Goal: Task Accomplishment & Management: Complete application form

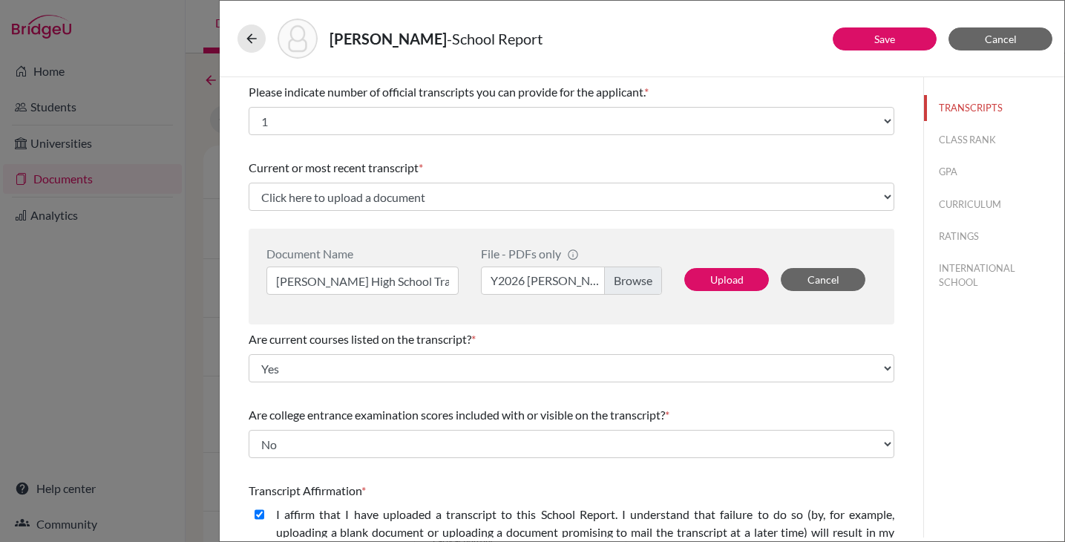
select select "1"
select select "0"
select select "1"
select select "0"
click at [538, 284] on label "Y2026 Lee, Chashin High School Transcript. (G11 Sem 2).pdf" at bounding box center [571, 281] width 181 height 28
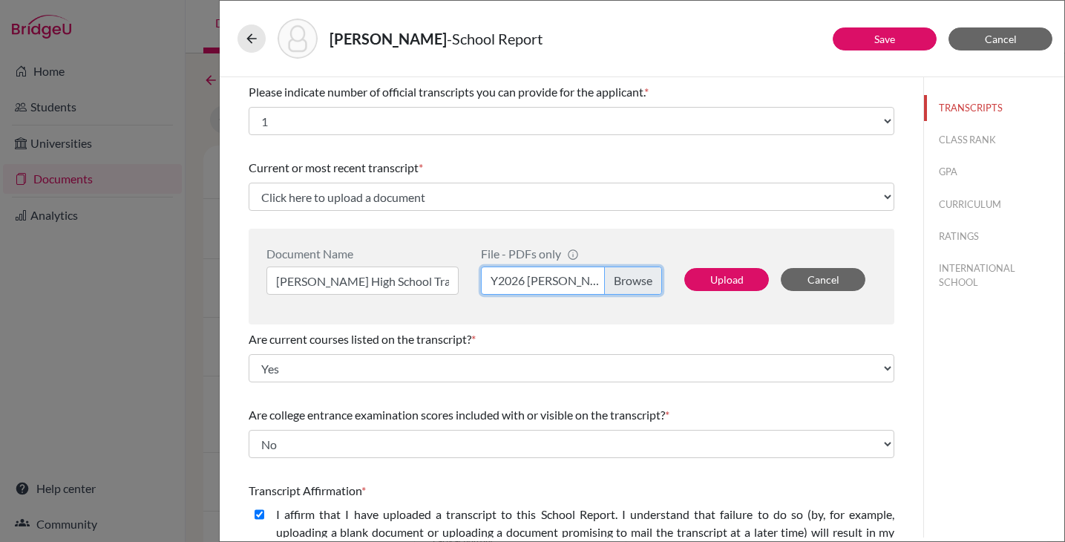
click at [538, 284] on input "Y2026 Lee, Chashin High School Transcript. (G11 Sem 2).pdf" at bounding box center [571, 281] width 181 height 28
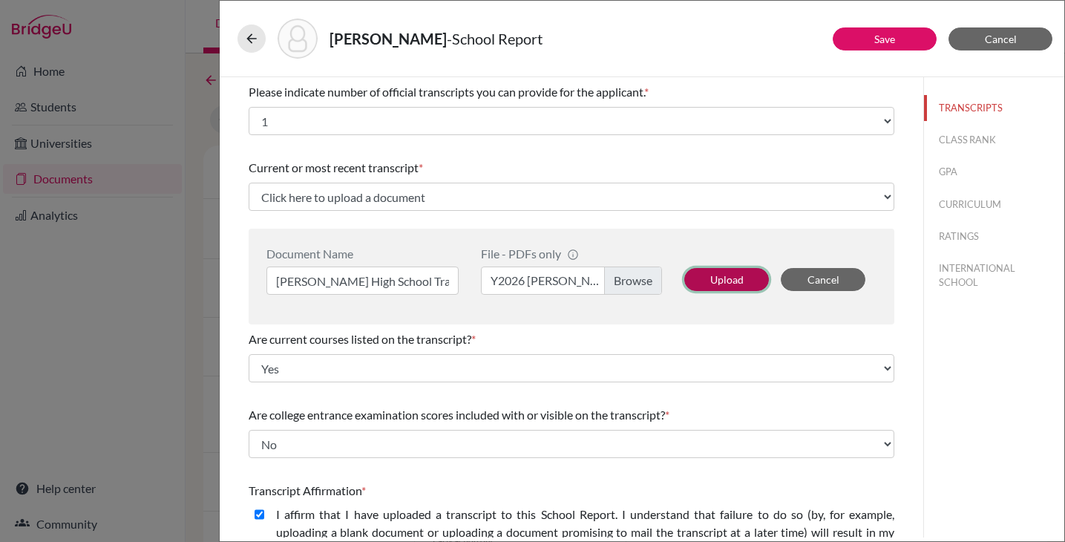
click at [716, 286] on button "Upload" at bounding box center [727, 279] width 85 height 23
select select "684831"
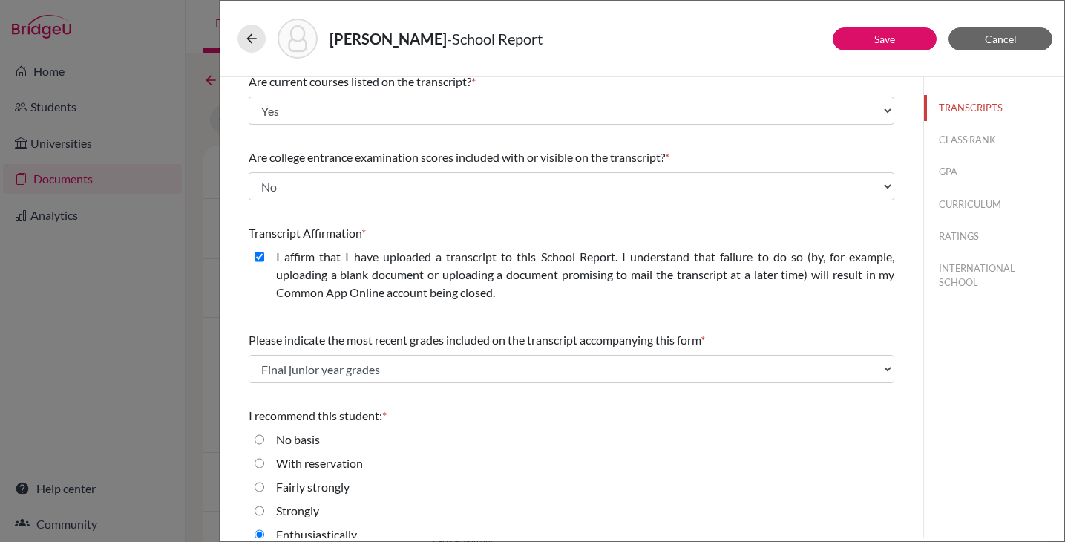
scroll to position [180, 0]
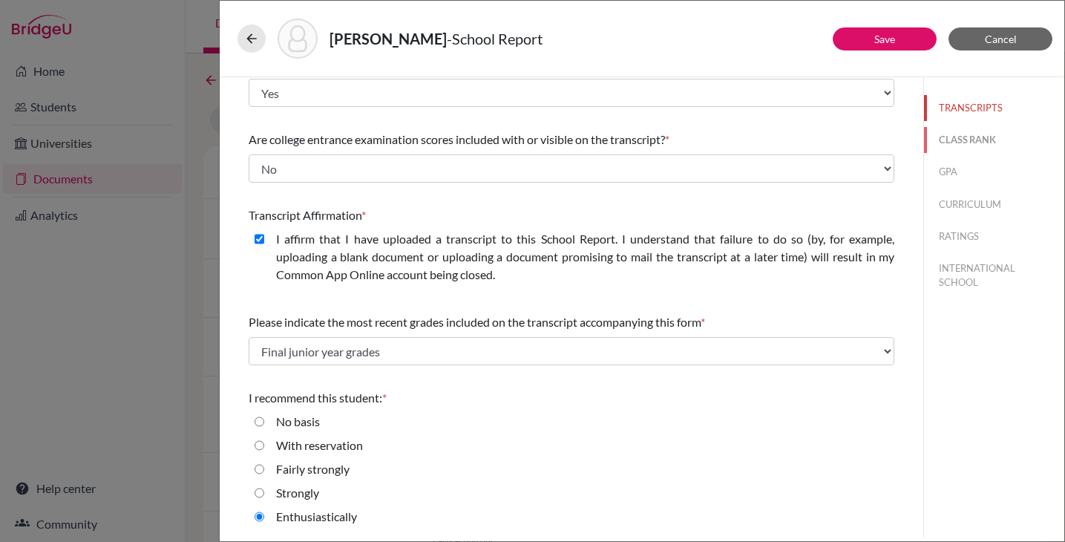
click at [950, 142] on button "CLASS RANK" at bounding box center [994, 140] width 140 height 26
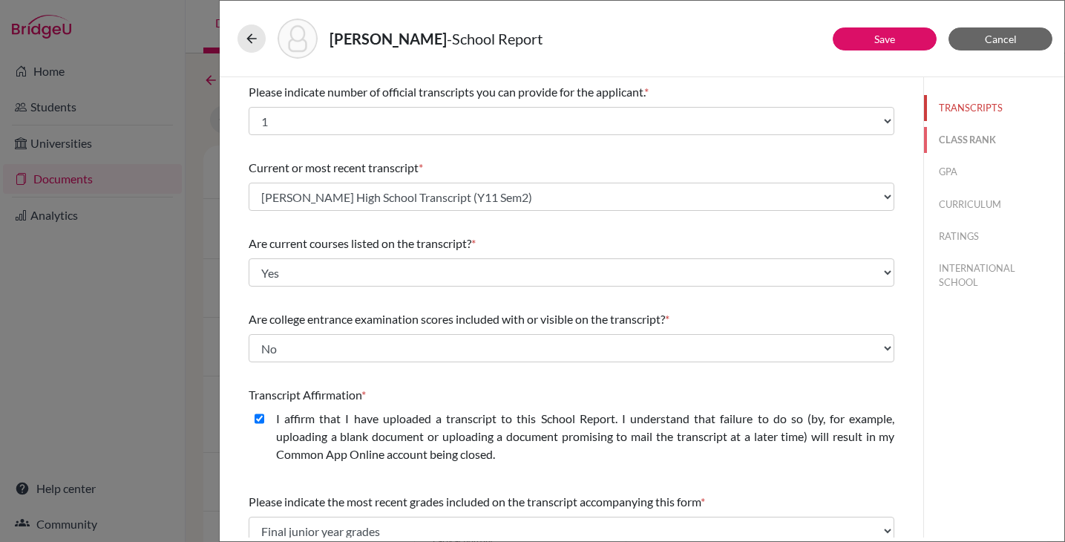
select select "5"
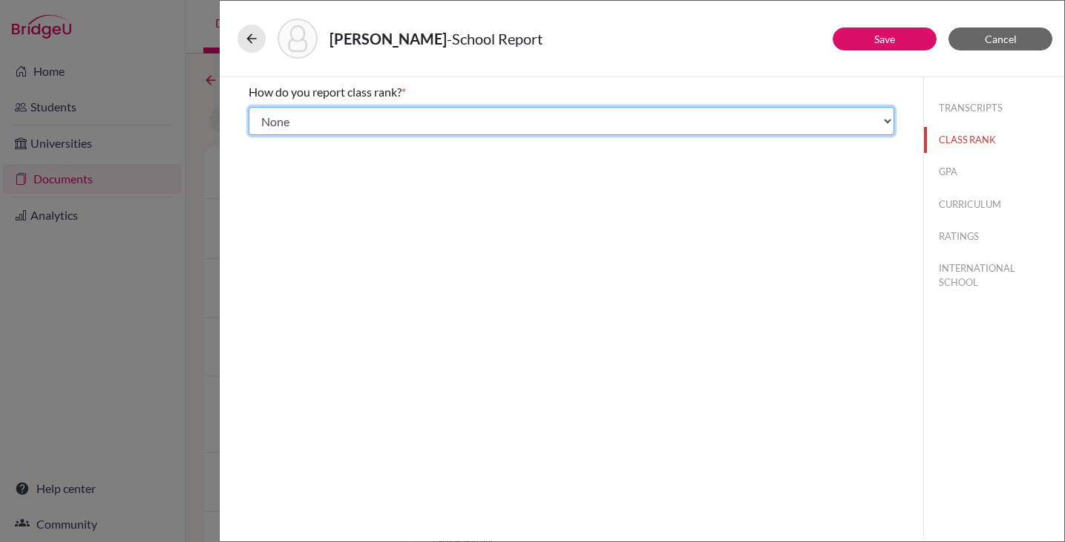
click at [642, 126] on select "Select... Exact Decile Quintile Quartile None" at bounding box center [572, 121] width 646 height 28
click at [249, 107] on select "Select... Exact Decile Quintile Quartile None" at bounding box center [572, 121] width 646 height 28
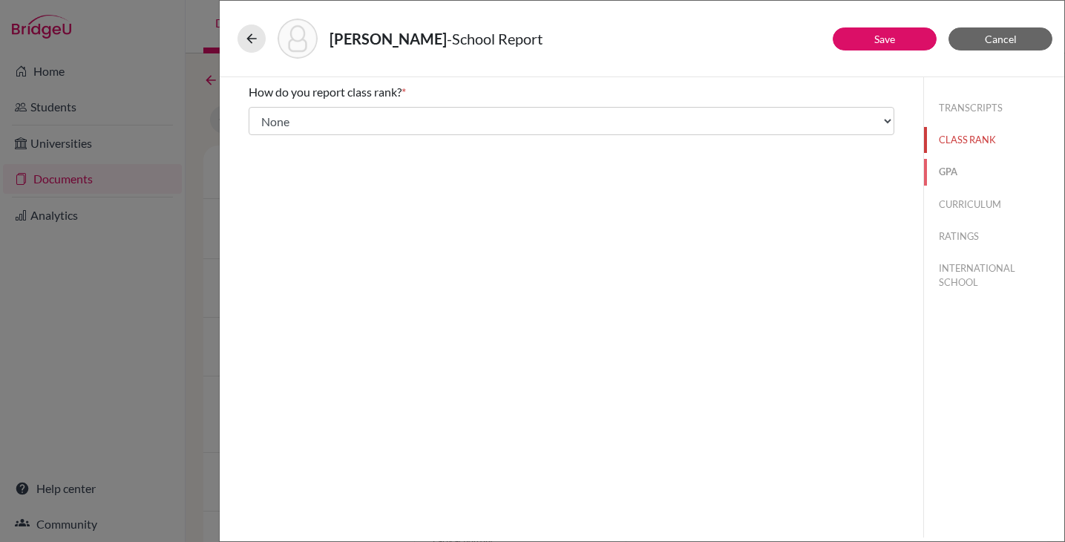
click at [938, 172] on button "GPA" at bounding box center [994, 172] width 140 height 26
type input "5.5"
select select "4"
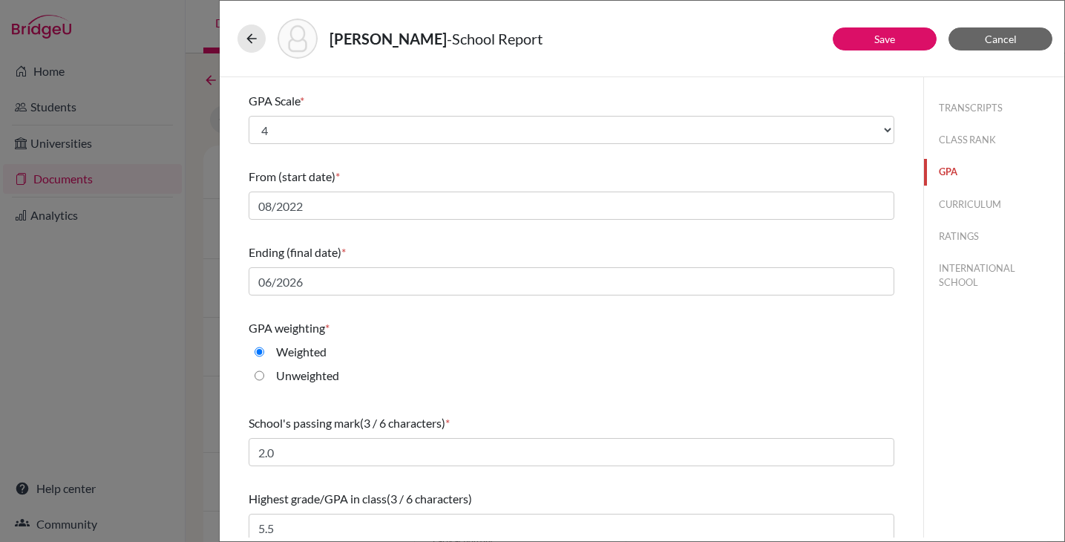
scroll to position [172, 0]
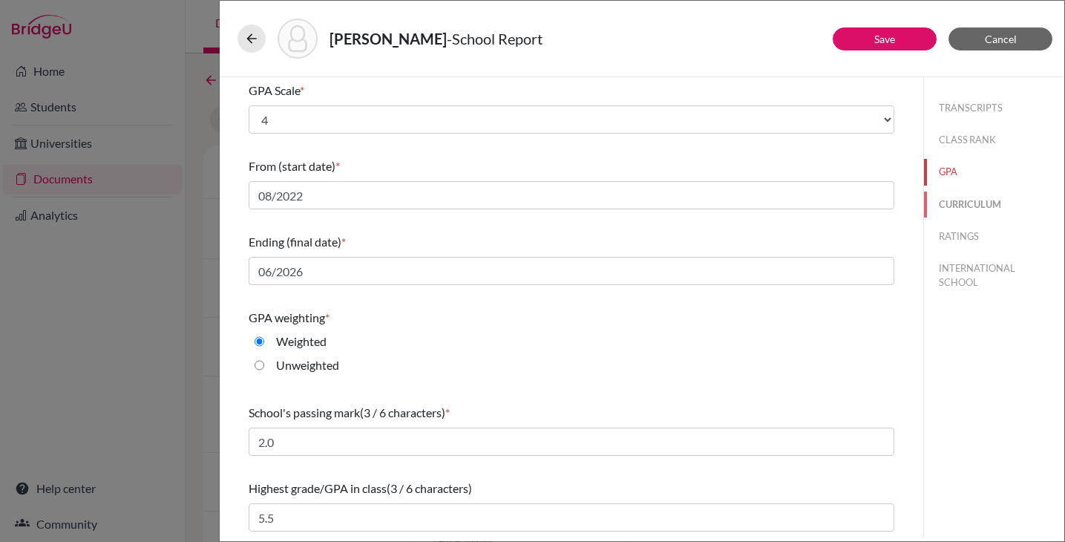
click at [929, 203] on button "CURRICULUM" at bounding box center [994, 205] width 140 height 26
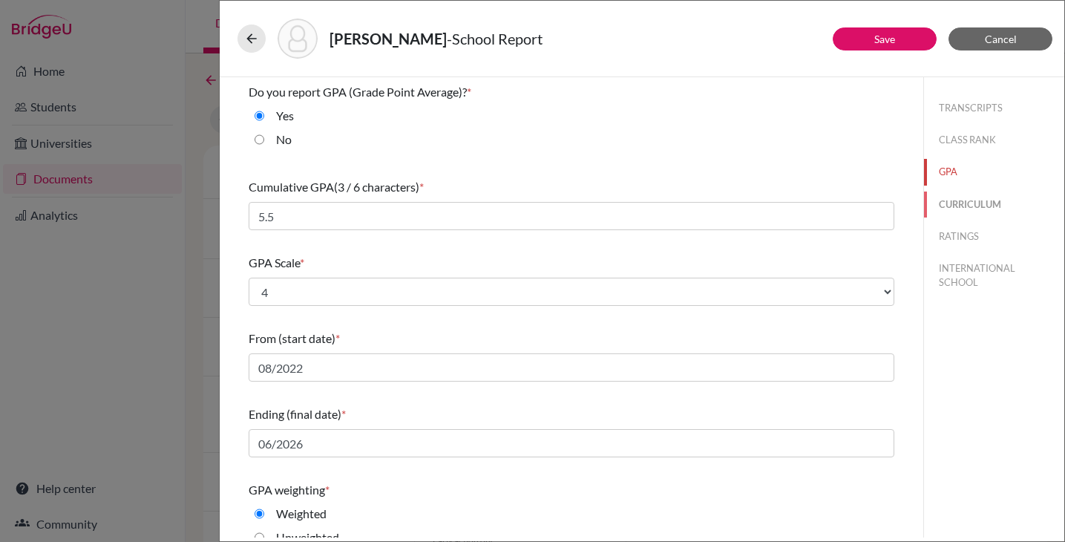
select select "3"
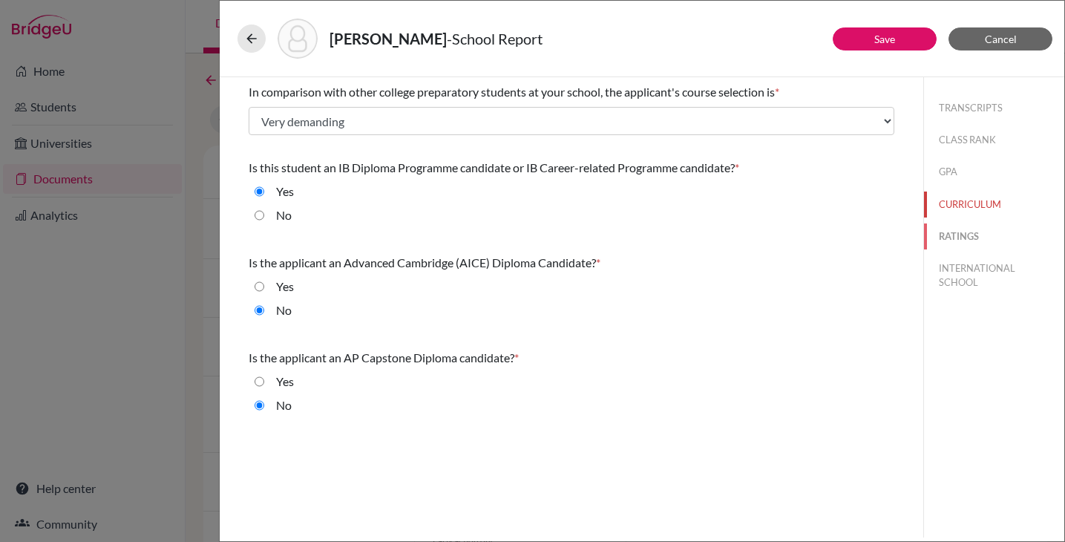
click at [927, 229] on button "RATINGS" at bounding box center [994, 236] width 140 height 26
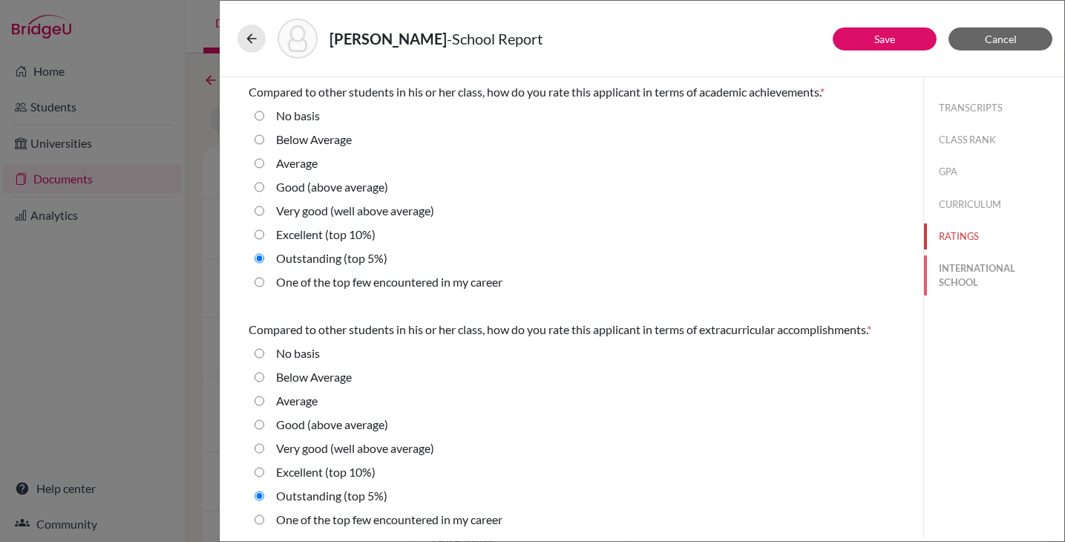
click at [943, 272] on button "INTERNATIONAL SCHOOL" at bounding box center [994, 275] width 140 height 40
radio Average "true"
select select "14"
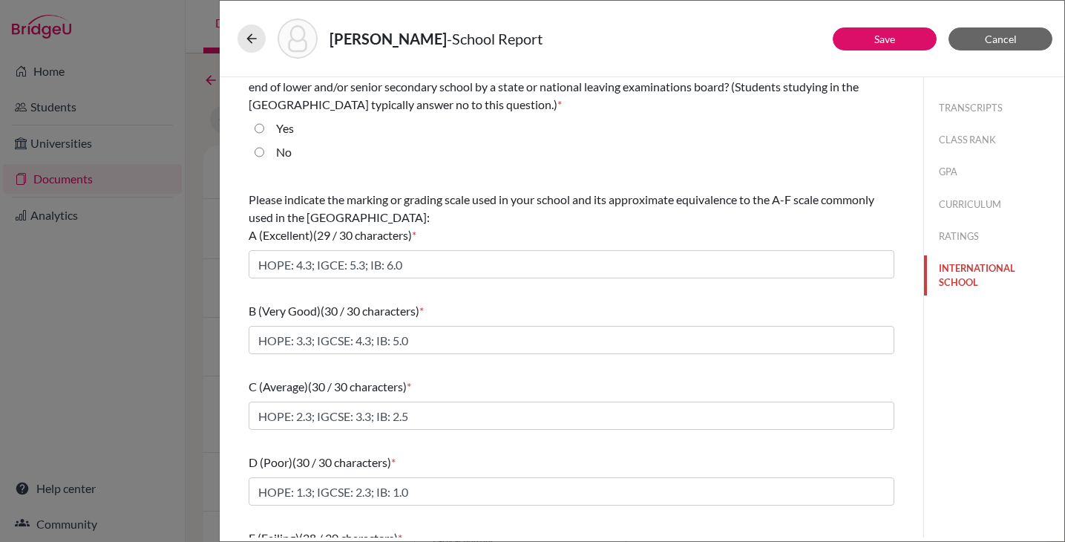
scroll to position [148, 0]
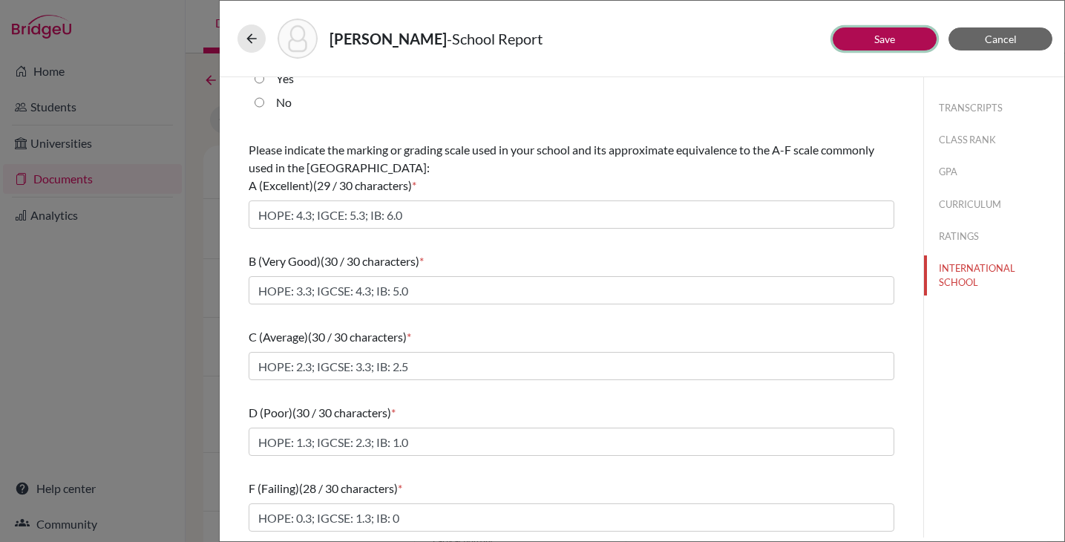
click at [871, 46] on button "Save" at bounding box center [885, 38] width 104 height 23
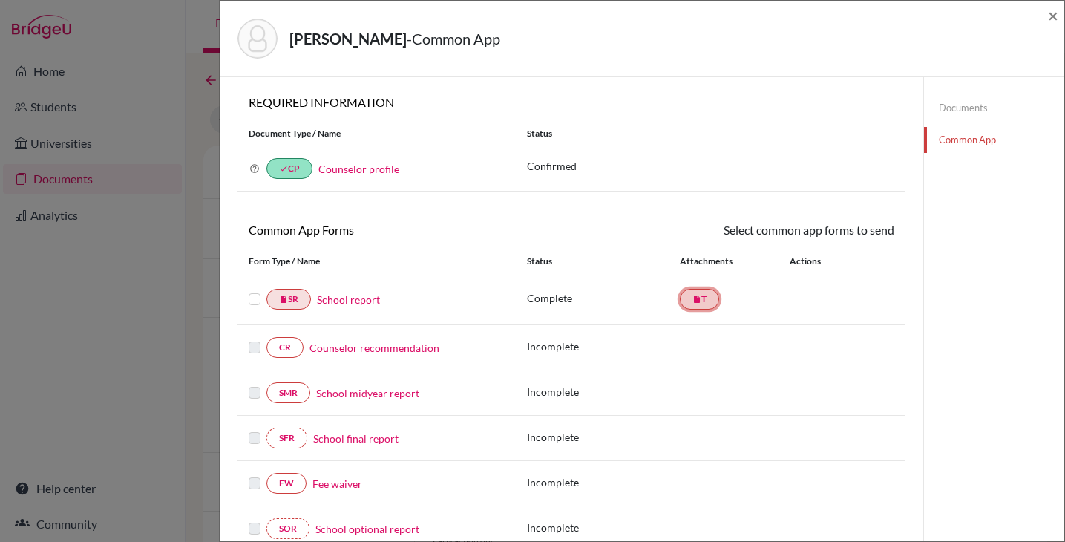
click at [699, 301] on link "insert_drive_file T" at bounding box center [699, 299] width 39 height 21
click at [336, 300] on link "School report" at bounding box center [348, 300] width 63 height 16
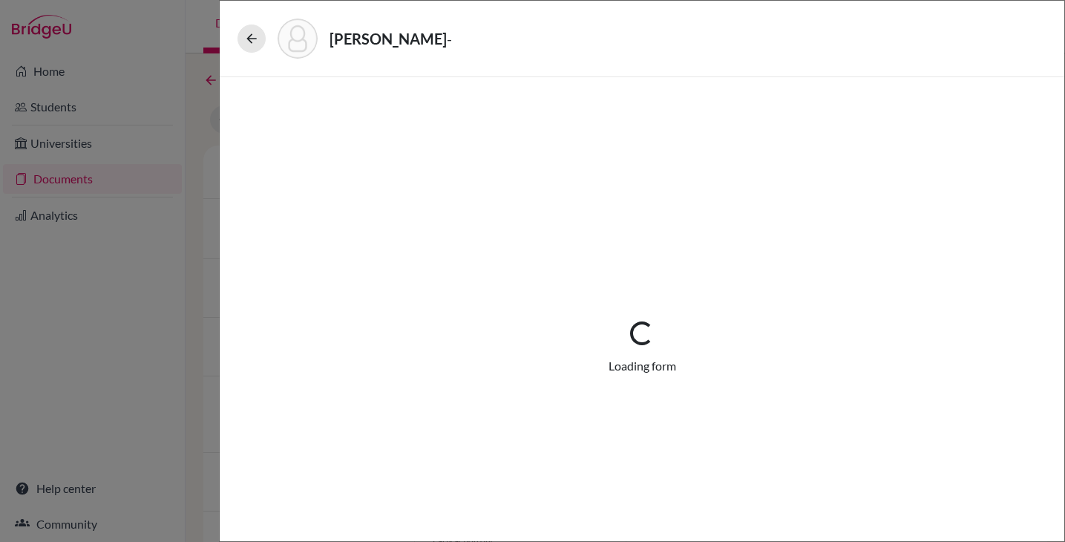
select select "1"
select select "684831"
select select "0"
select select "1"
select select "0"
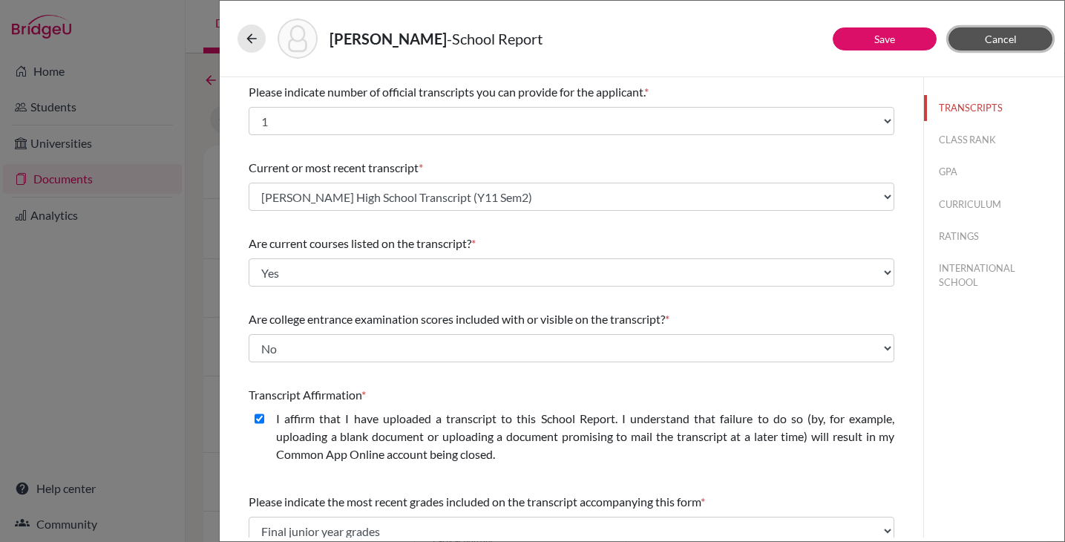
click at [1002, 35] on span "Cancel" at bounding box center [1001, 39] width 32 height 13
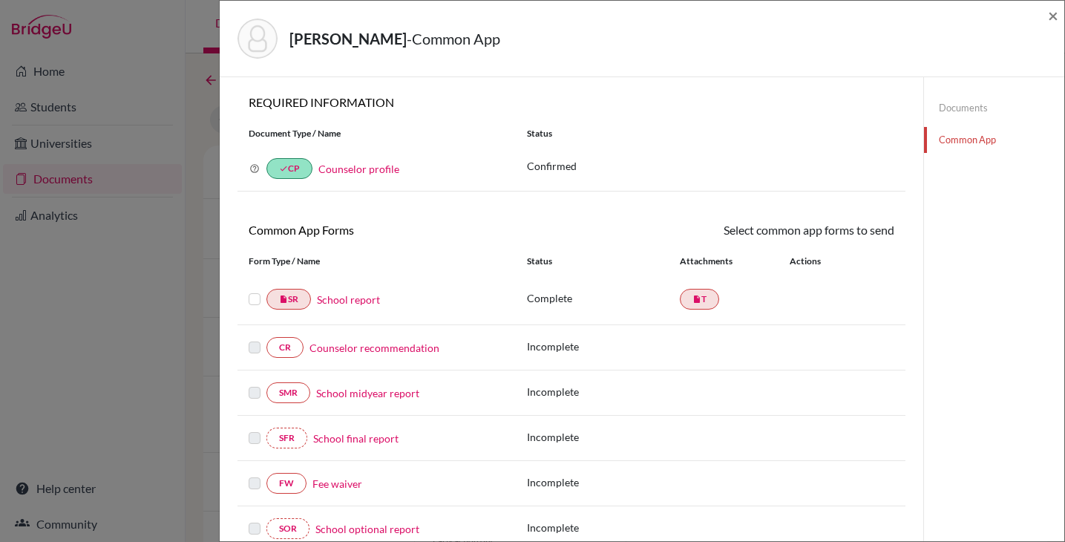
click at [376, 345] on link "Counselor recommendation" at bounding box center [375, 348] width 130 height 16
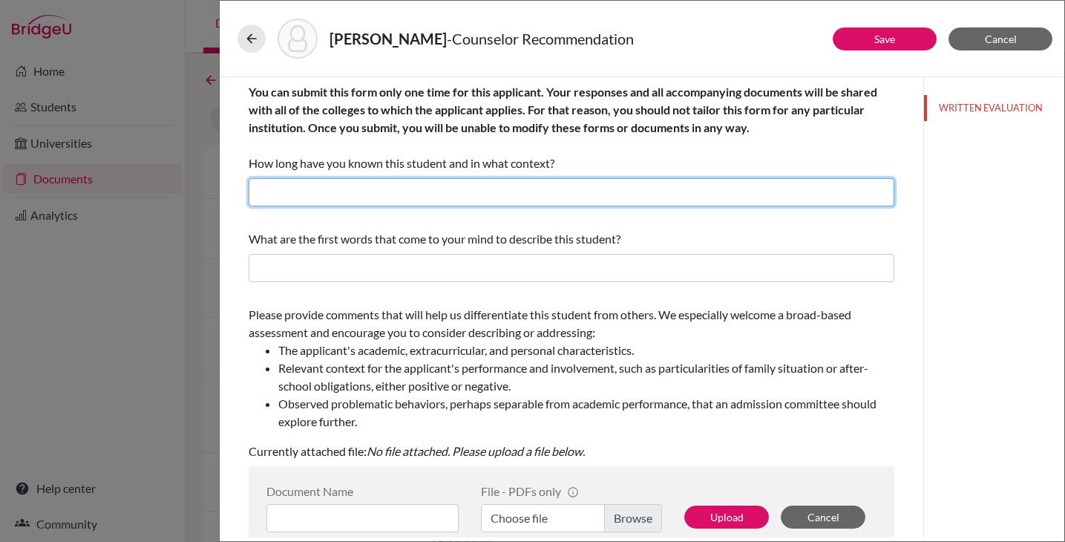
click at [405, 195] on input "text" at bounding box center [572, 192] width 646 height 28
type input "#"
type input "3 years as a school counselor"
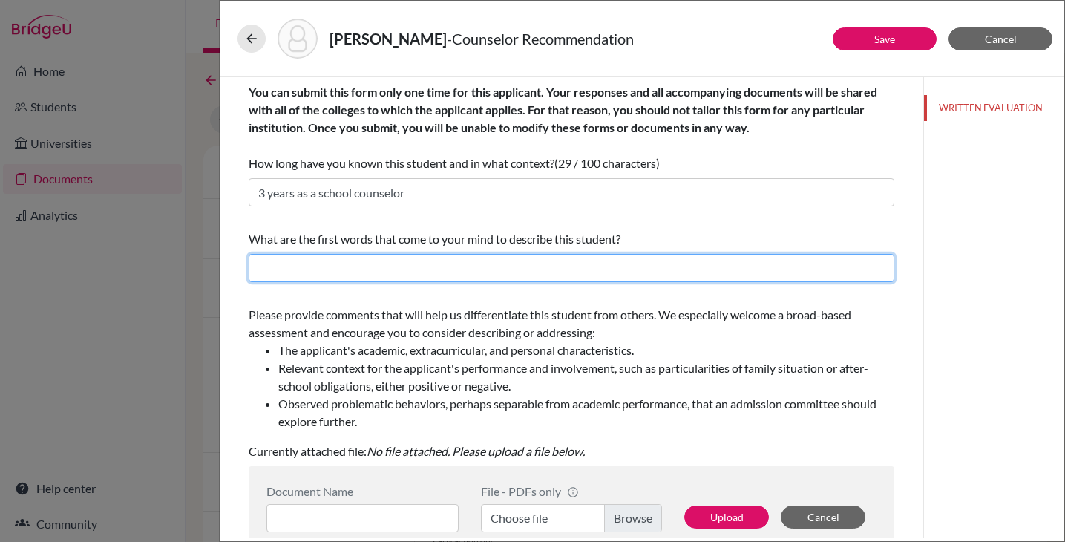
click at [415, 258] on input "text" at bounding box center [572, 268] width 646 height 28
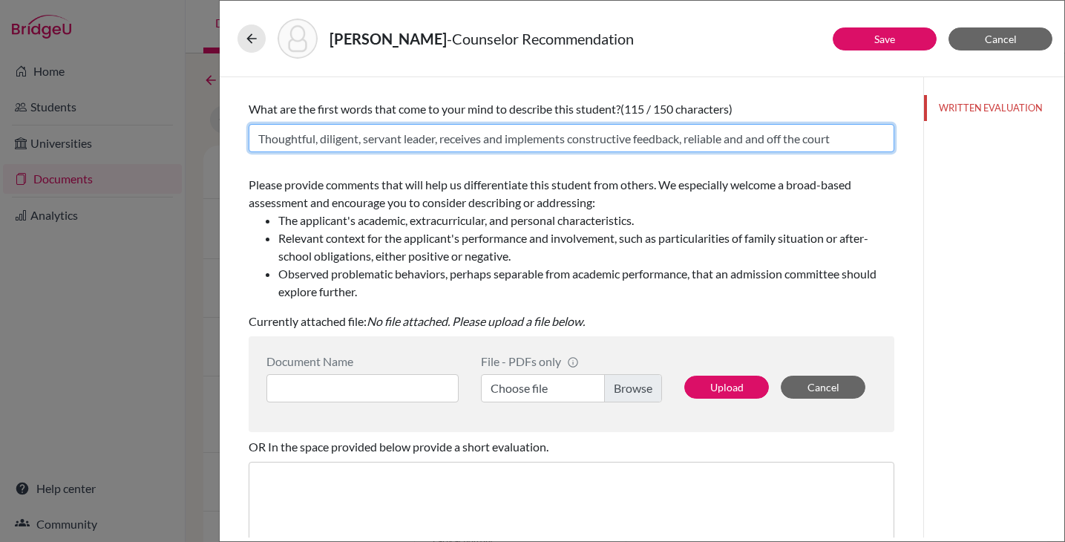
scroll to position [134, 0]
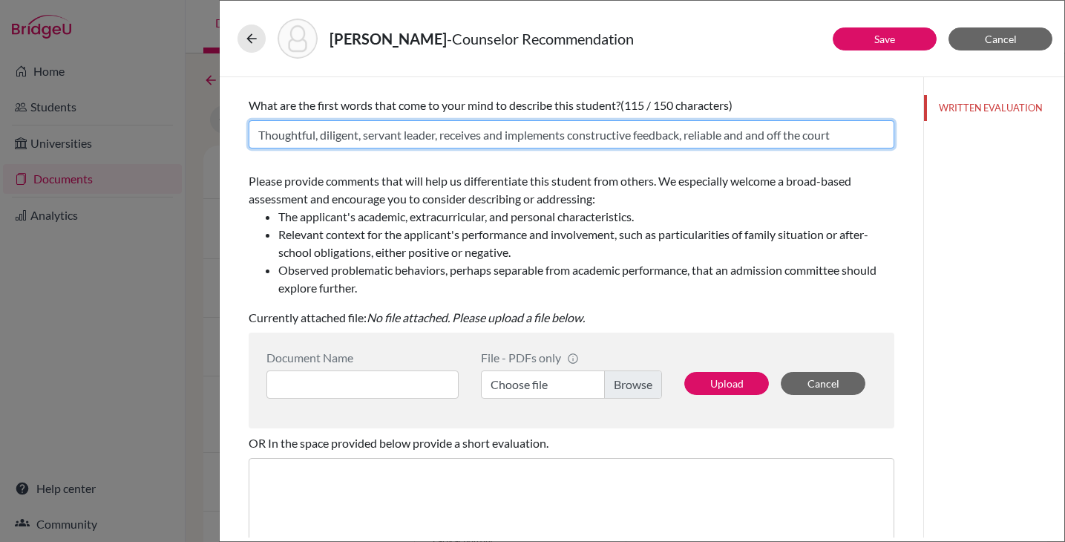
type input "Thoughtful, diligent, servant leader, receives and implements constructive feed…"
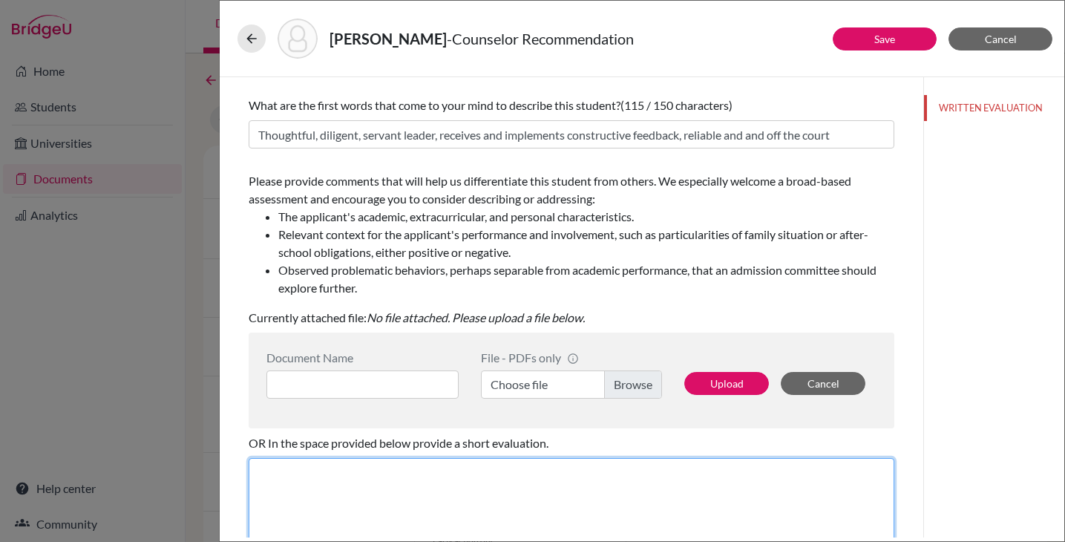
click at [332, 483] on textarea at bounding box center [572, 507] width 646 height 99
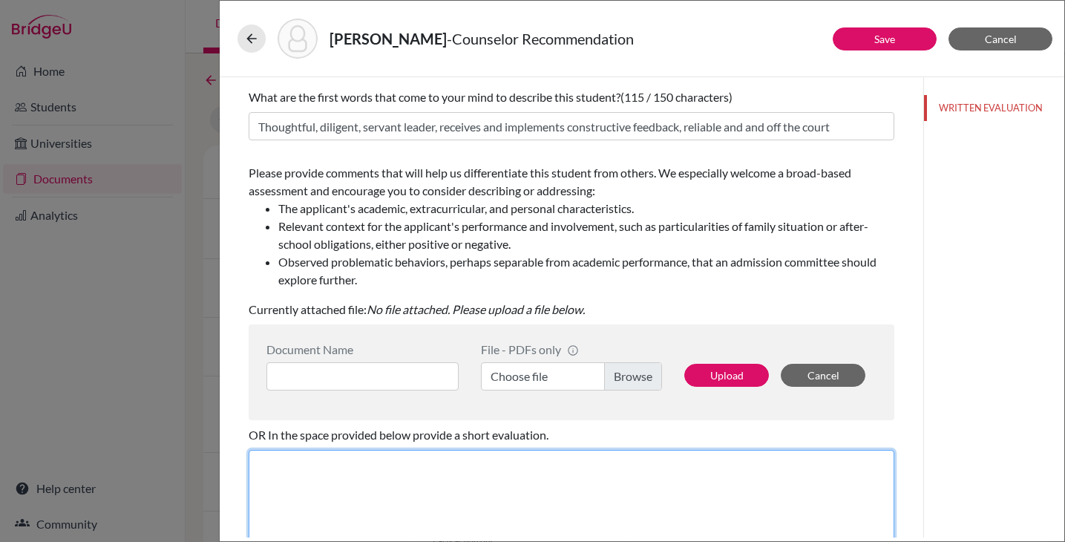
scroll to position [0, 0]
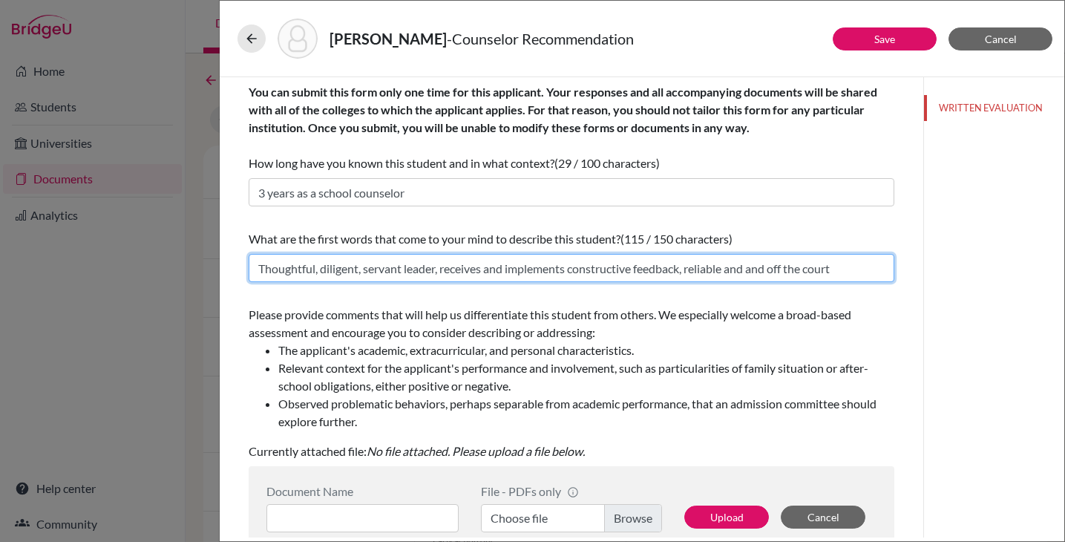
click at [415, 269] on input "Thoughtful, diligent, servant leader, receives and implements constructive feed…" at bounding box center [572, 268] width 646 height 28
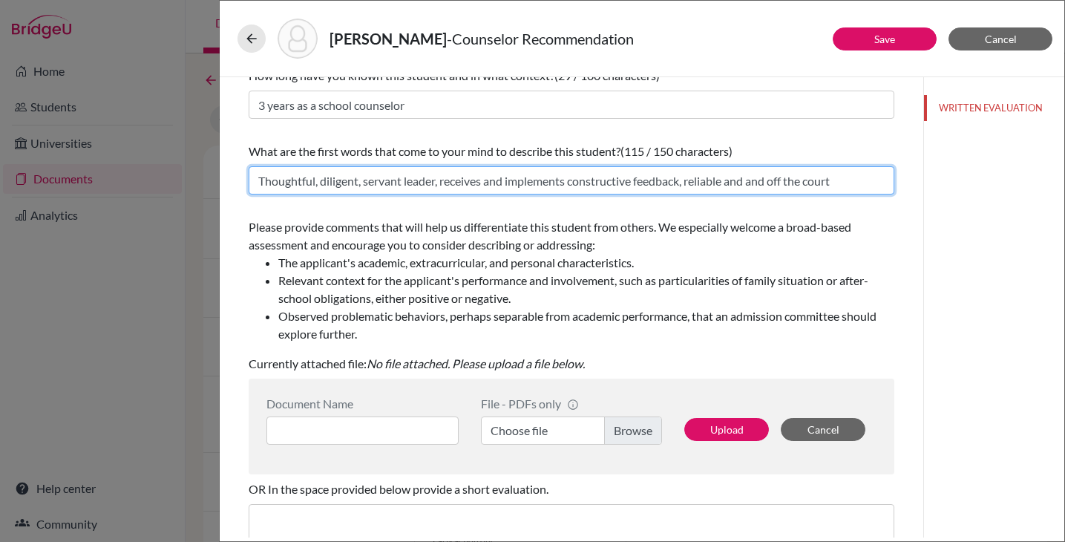
scroll to position [174, 0]
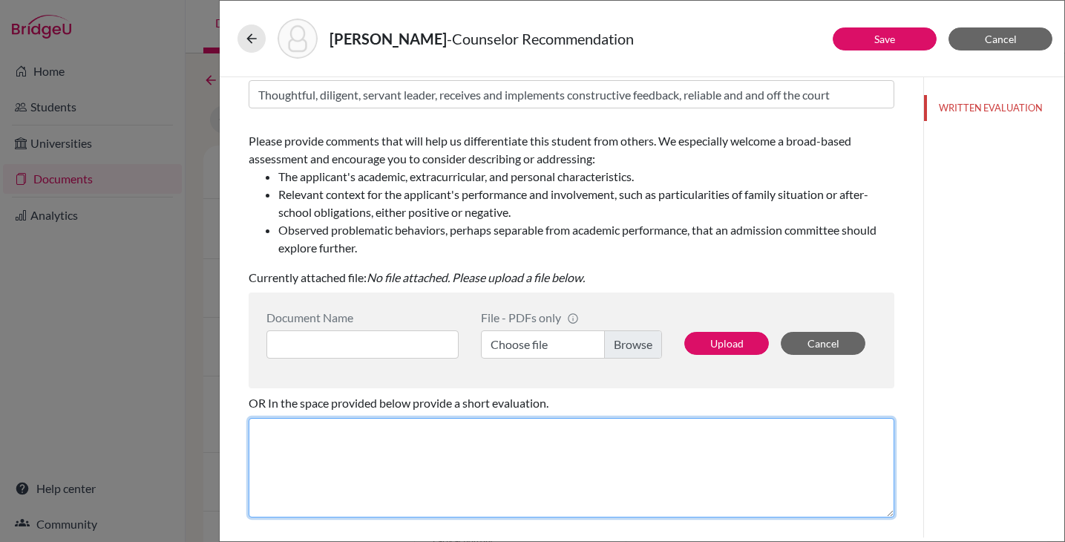
click at [361, 471] on textarea at bounding box center [572, 467] width 646 height 99
paste textarea "It is with great pleasure that I recommend [Student’s Name] for admission to yo…"
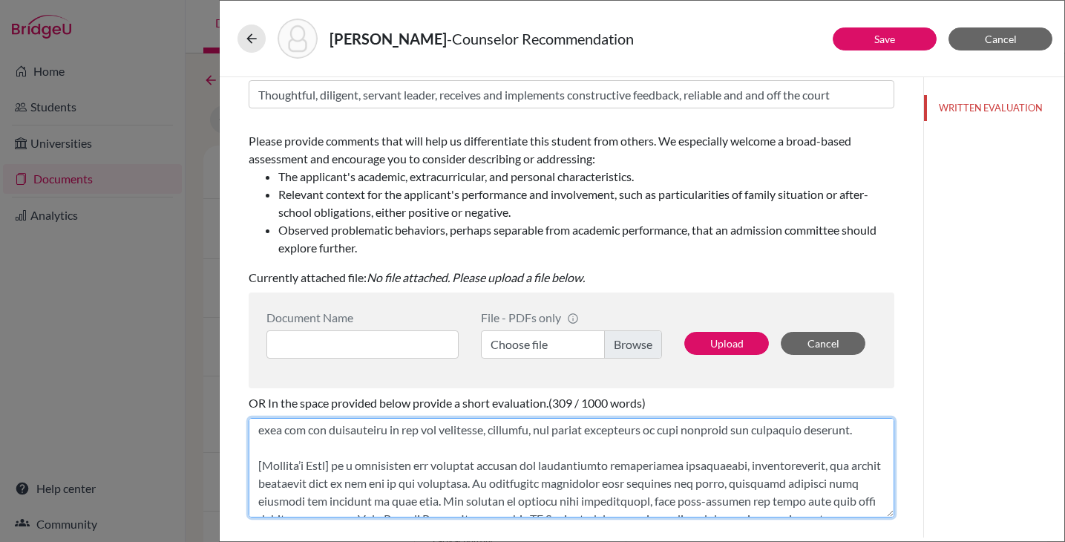
scroll to position [0, 0]
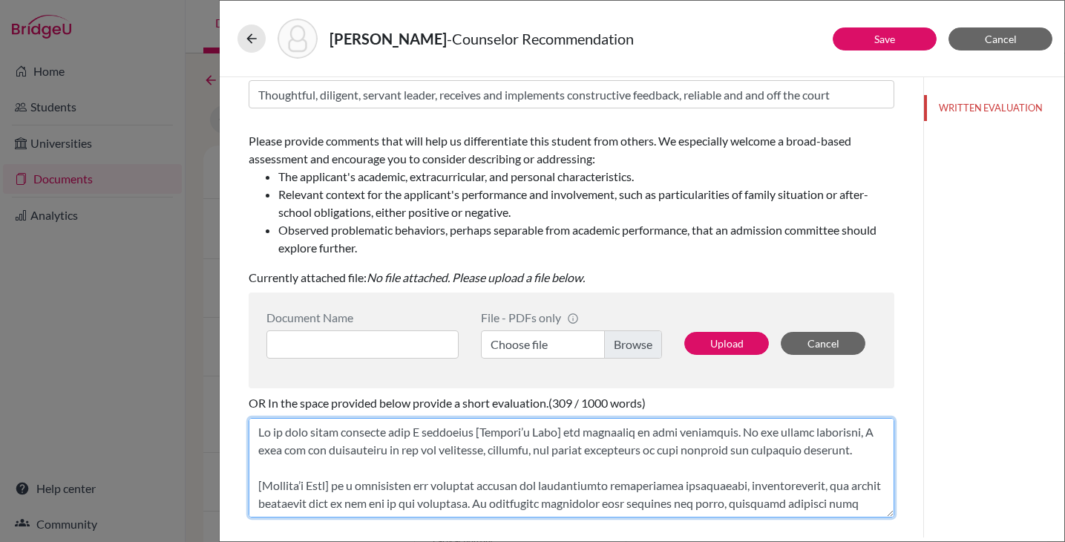
click at [473, 435] on textarea at bounding box center [572, 467] width 646 height 99
drag, startPoint x: 477, startPoint y: 428, endPoint x: 568, endPoint y: 431, distance: 91.4
click at [568, 431] on textarea at bounding box center [572, 467] width 646 height 99
drag, startPoint x: 518, startPoint y: 431, endPoint x: 682, endPoint y: 434, distance: 163.4
click at [682, 434] on textarea at bounding box center [572, 467] width 646 height 99
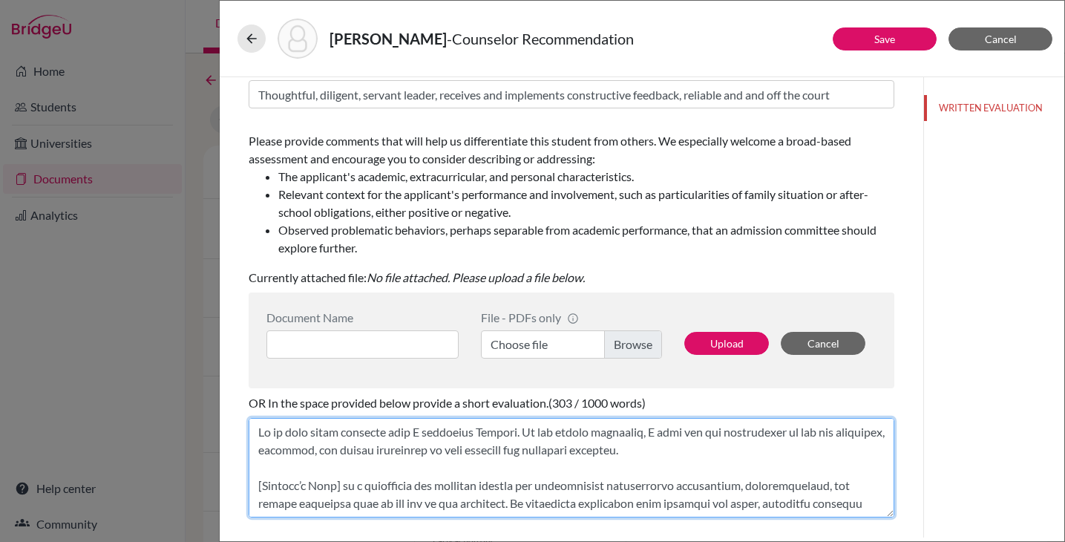
drag, startPoint x: 255, startPoint y: 483, endPoint x: 348, endPoint y: 484, distance: 92.8
click at [348, 484] on textarea at bounding box center [572, 467] width 646 height 99
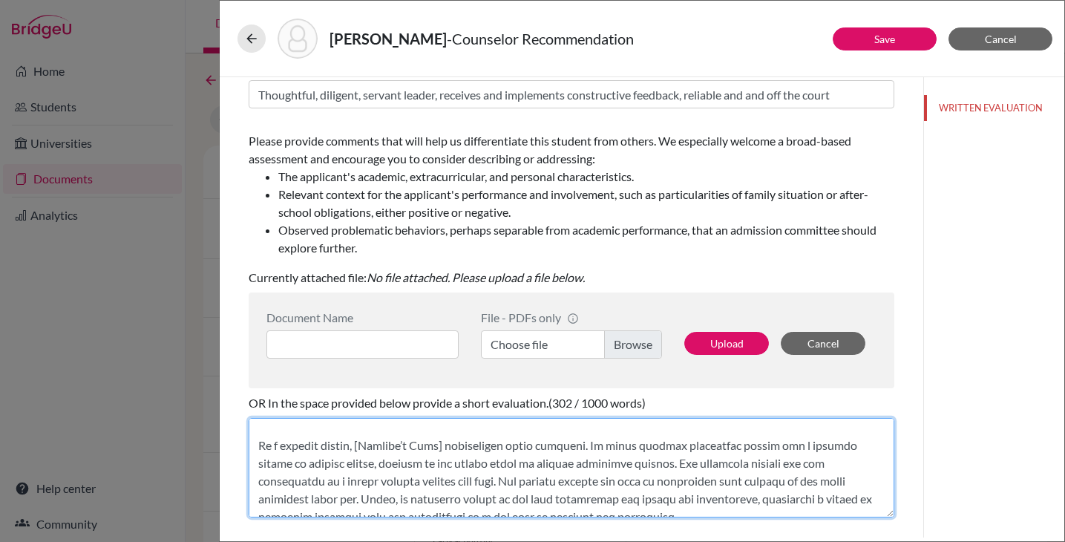
scroll to position [162, 0]
click at [361, 446] on textarea at bounding box center [572, 467] width 646 height 99
drag, startPoint x: 361, startPoint y: 446, endPoint x: 448, endPoint y: 445, distance: 86.9
click at [448, 445] on textarea at bounding box center [572, 467] width 646 height 99
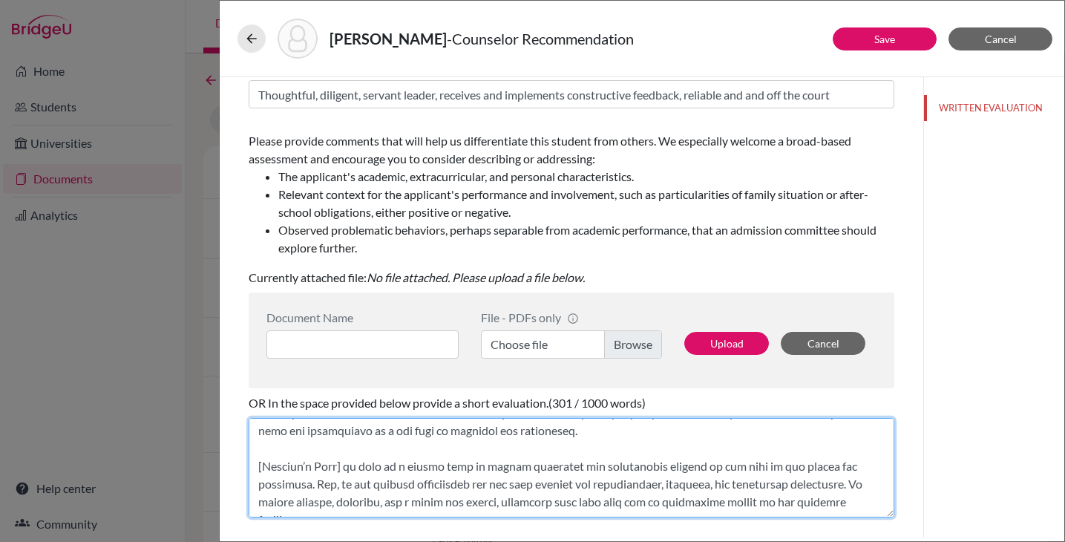
scroll to position [259, 0]
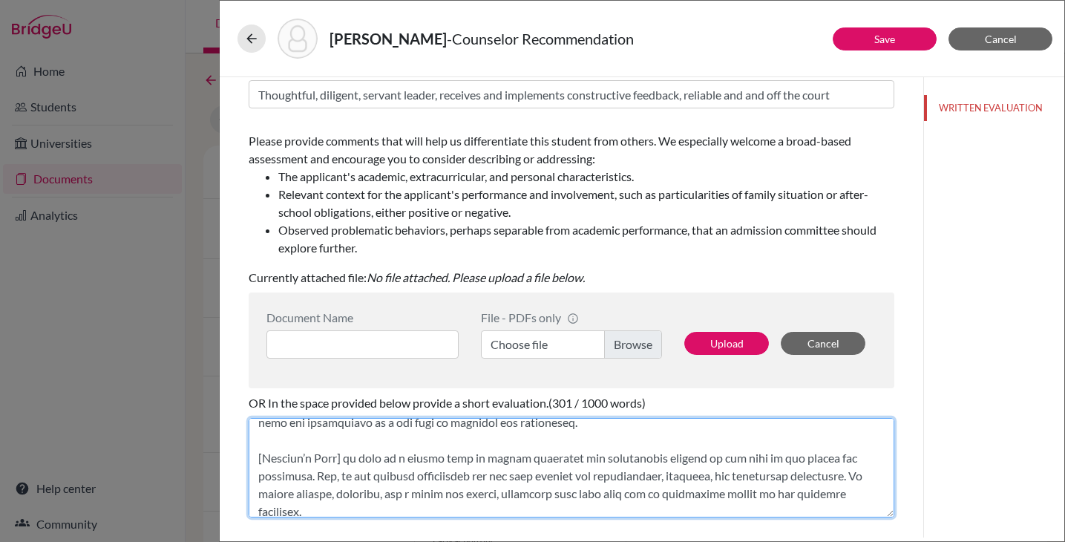
drag, startPoint x: 258, startPoint y: 460, endPoint x: 349, endPoint y: 460, distance: 90.6
click at [349, 460] on textarea at bounding box center [572, 467] width 646 height 99
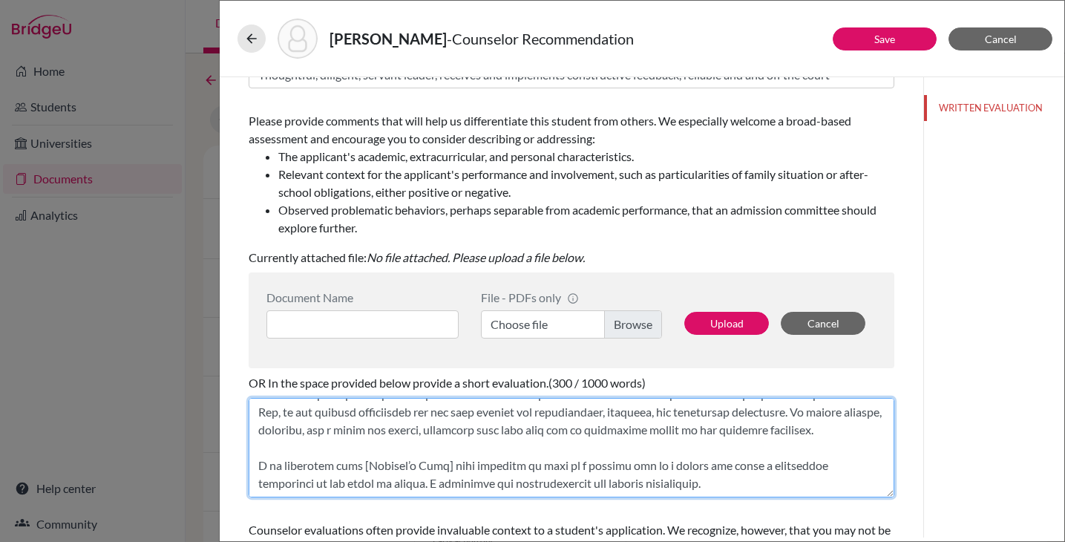
scroll to position [196, 0]
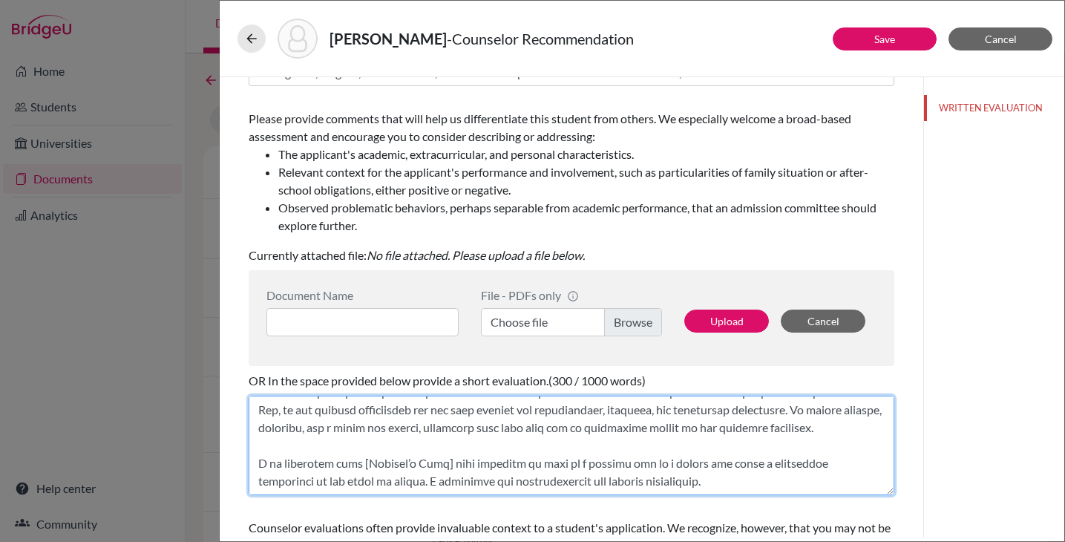
drag, startPoint x: 357, startPoint y: 463, endPoint x: 448, endPoint y: 465, distance: 91.4
click at [448, 465] on textarea at bounding box center [572, 445] width 646 height 99
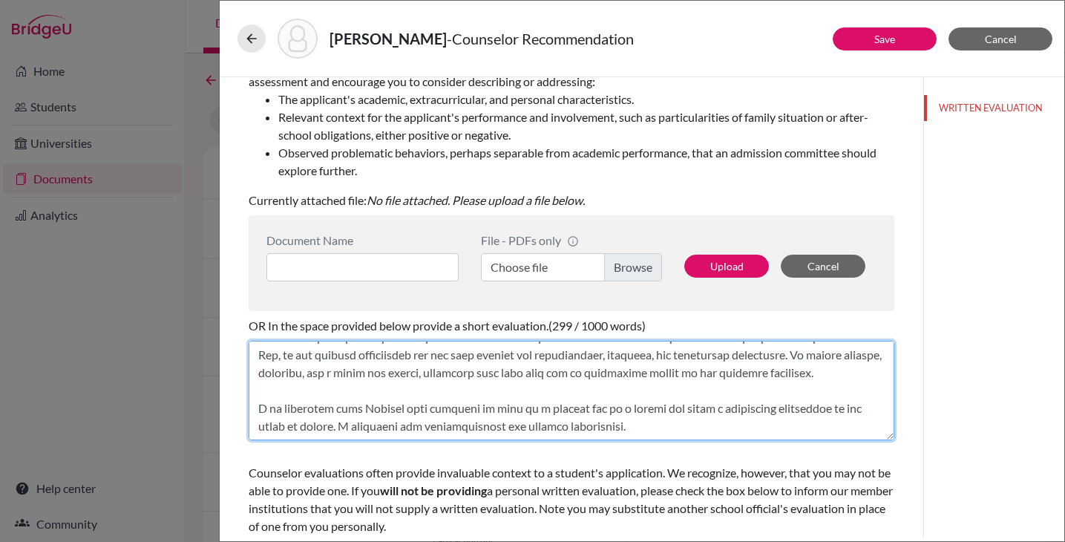
scroll to position [252, 0]
click at [691, 438] on textarea at bounding box center [572, 389] width 646 height 99
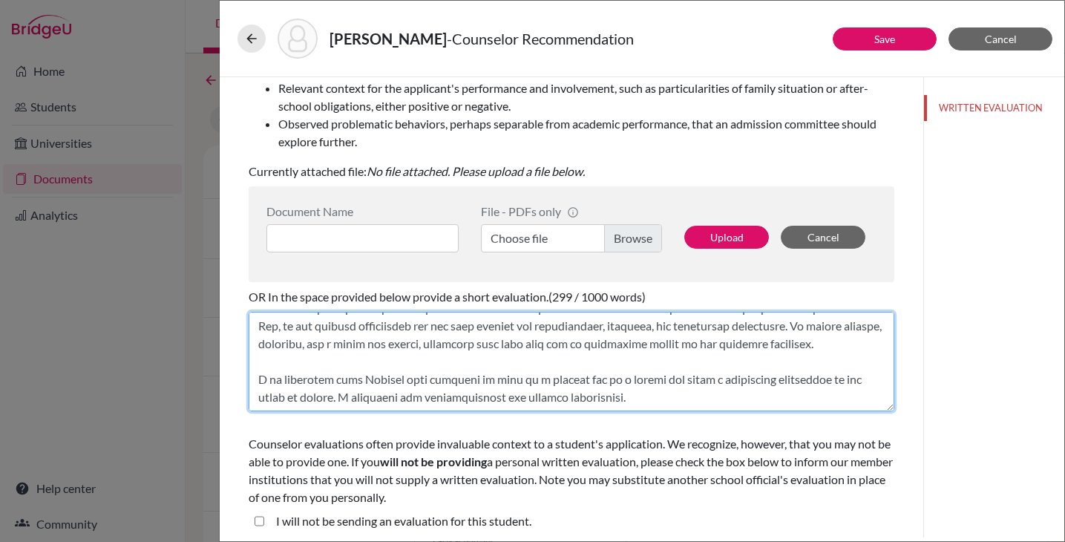
scroll to position [284, 0]
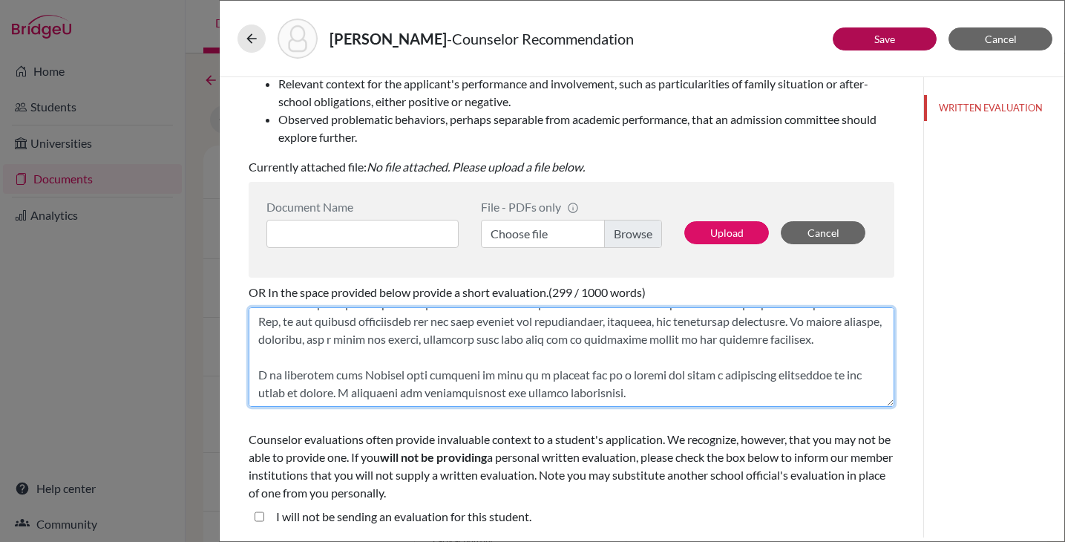
type textarea "It is with great pleasure that I recommend Chashin. As his school counselor, I …"
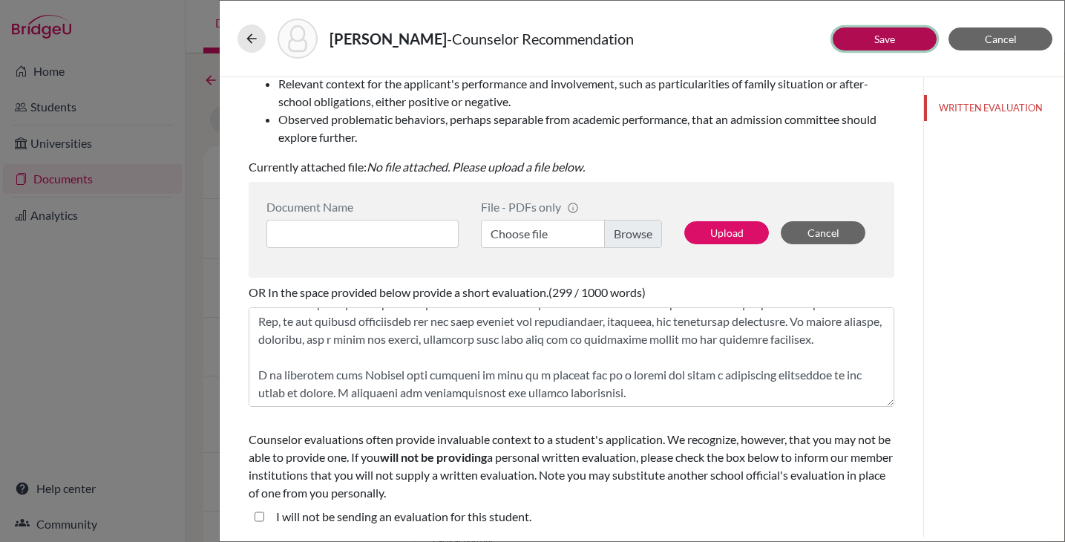
click at [871, 47] on button "Save" at bounding box center [885, 38] width 104 height 23
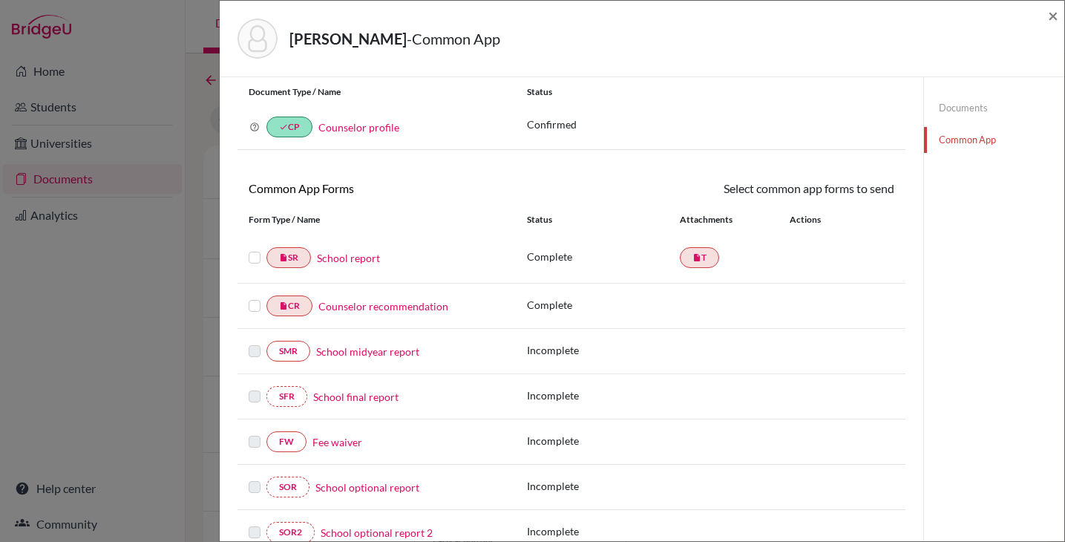
scroll to position [42, 0]
click at [331, 446] on link "Fee waiver" at bounding box center [338, 442] width 50 height 16
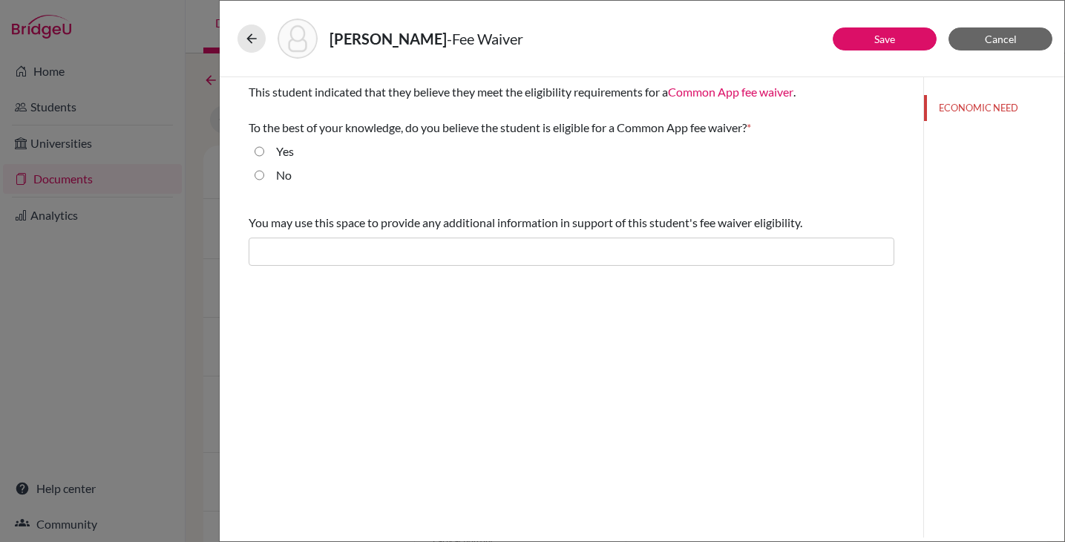
click at [260, 154] on input "Yes" at bounding box center [260, 152] width 10 height 18
radio input "true"
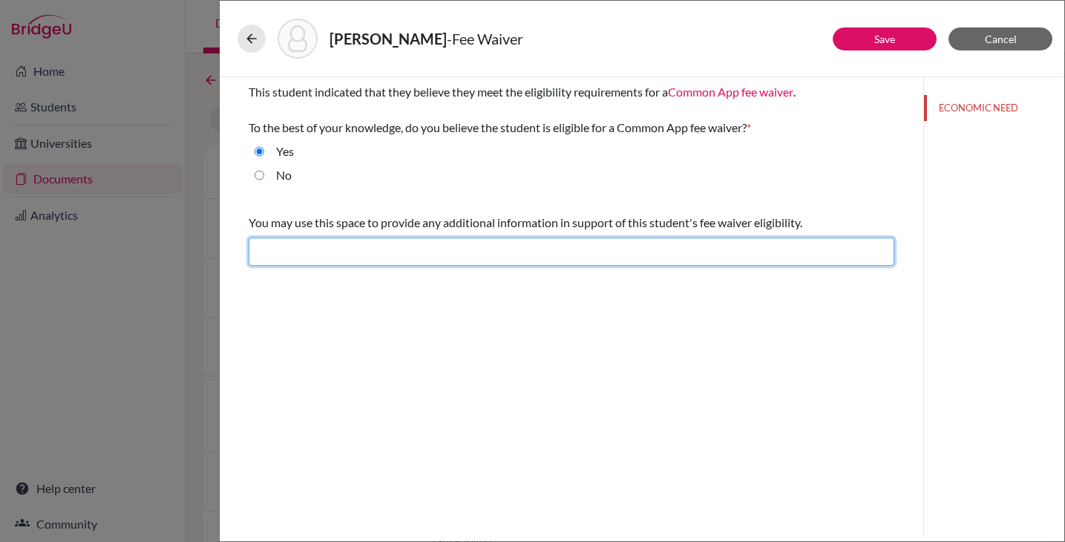
click at [469, 252] on input "text" at bounding box center [572, 252] width 646 height 28
paste input "The student’s family serves in the nonprofit and education sector, and their in…"
type input "The student’s family serves in the nonprofit and education sector, and their in…"
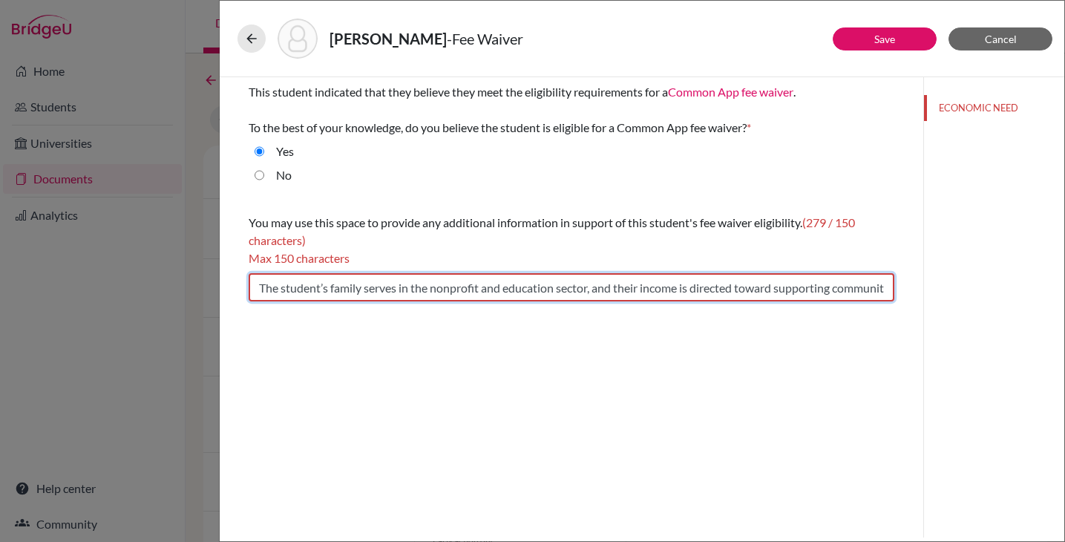
scroll to position [0, 814]
click at [315, 289] on input "The student’s family serves in the nonprofit and education sector, and their in…" at bounding box center [572, 287] width 646 height 28
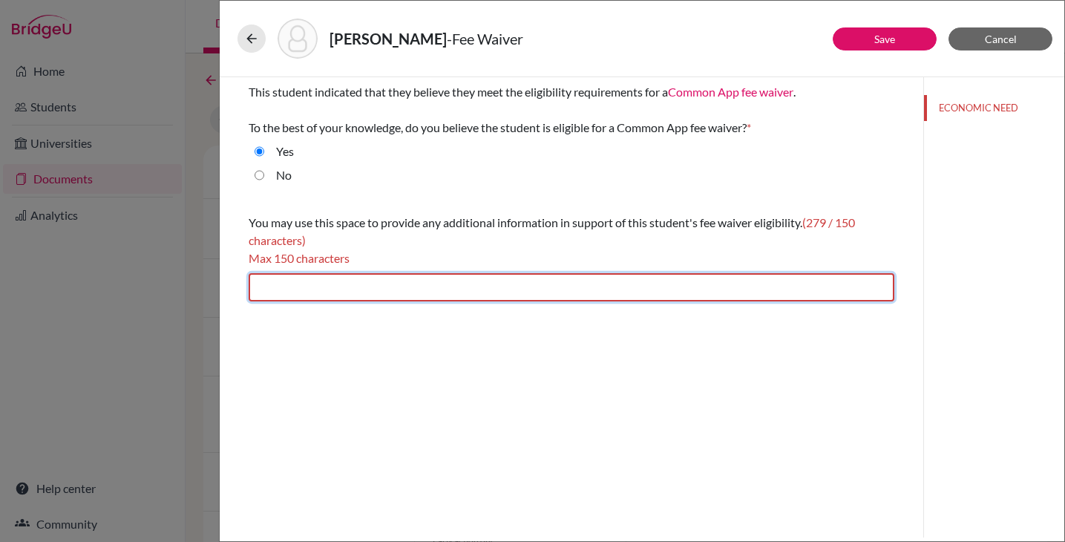
scroll to position [0, 0]
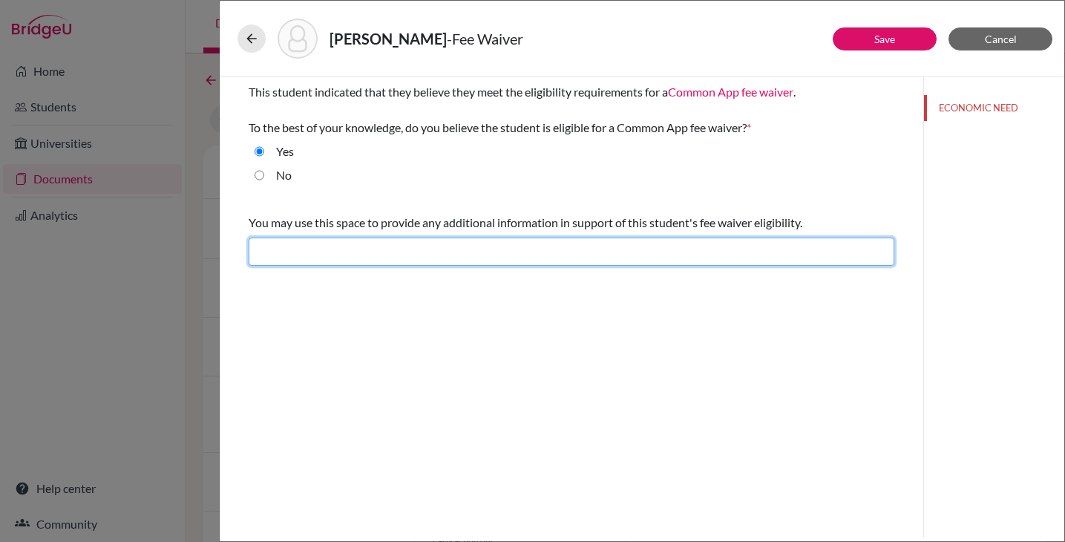
paste input "Family works in nonprofit and education sectors; a fee waiver would ease financ…"
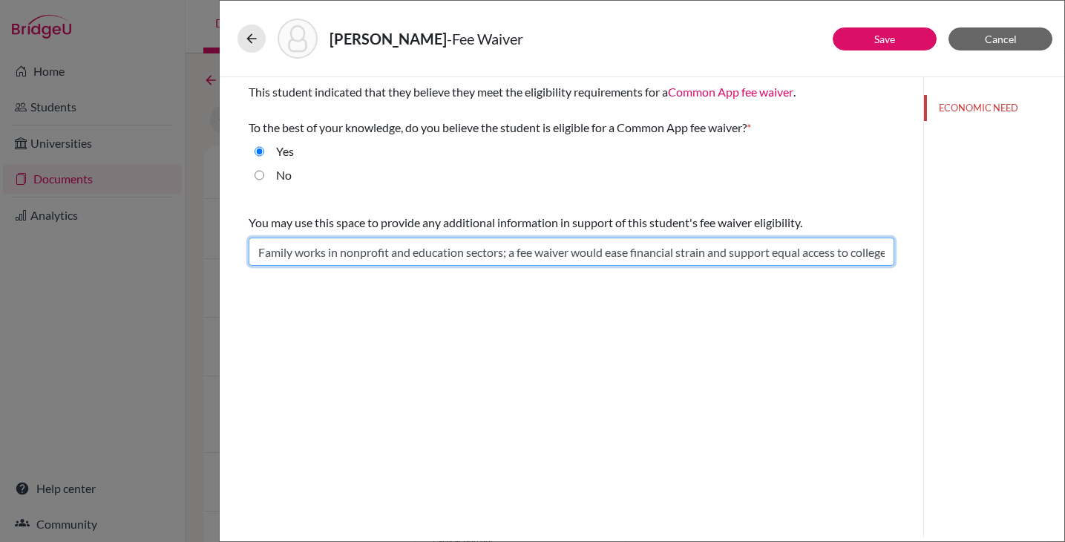
scroll to position [0, 78]
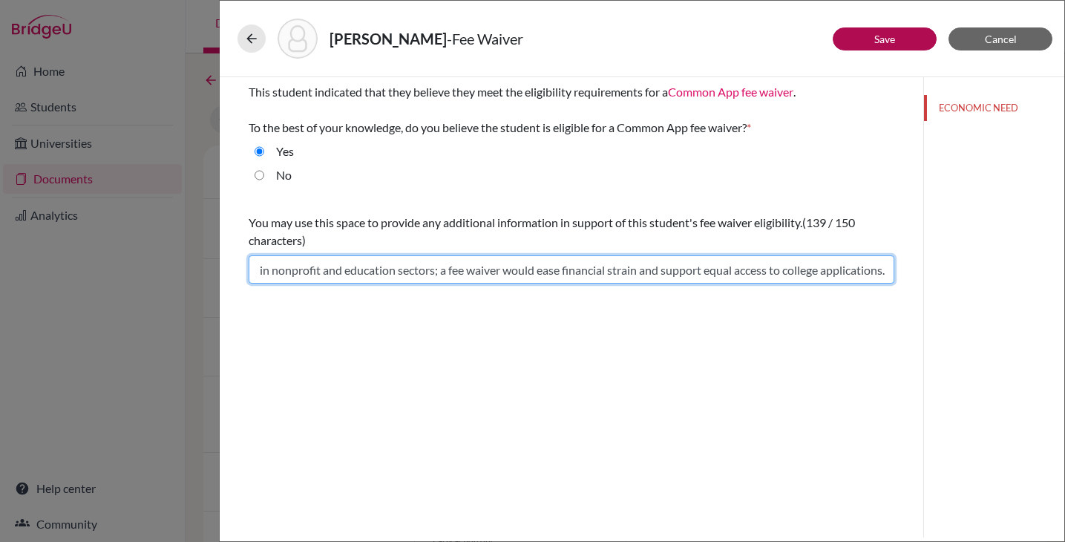
type input "Family works in nonprofit and education sectors; a fee waiver would ease financ…"
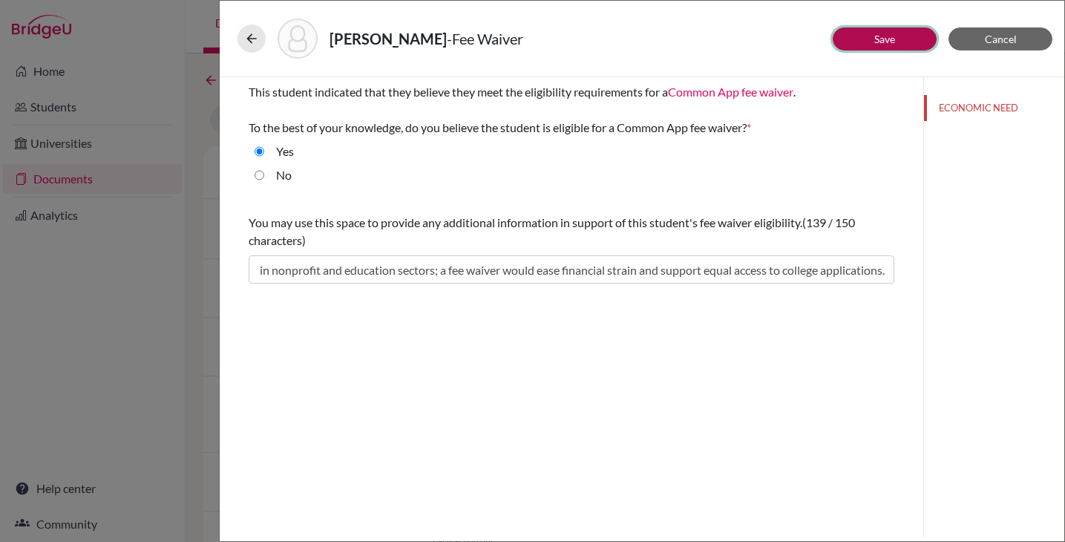
scroll to position [0, 0]
click at [879, 34] on link "Save" at bounding box center [885, 39] width 21 height 13
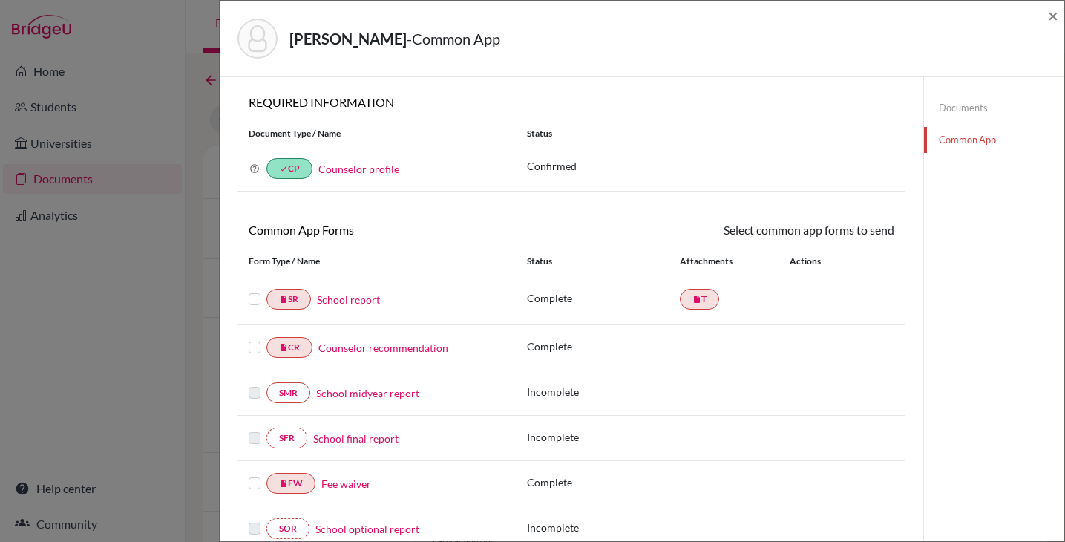
click at [924, 112] on link "Documents" at bounding box center [994, 108] width 140 height 26
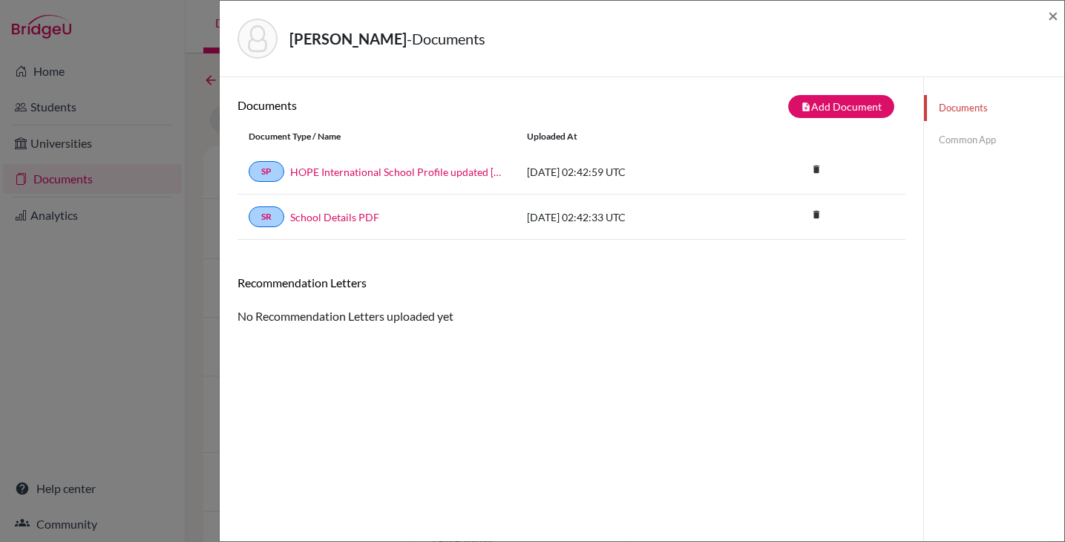
click at [957, 143] on link "Common App" at bounding box center [994, 140] width 140 height 26
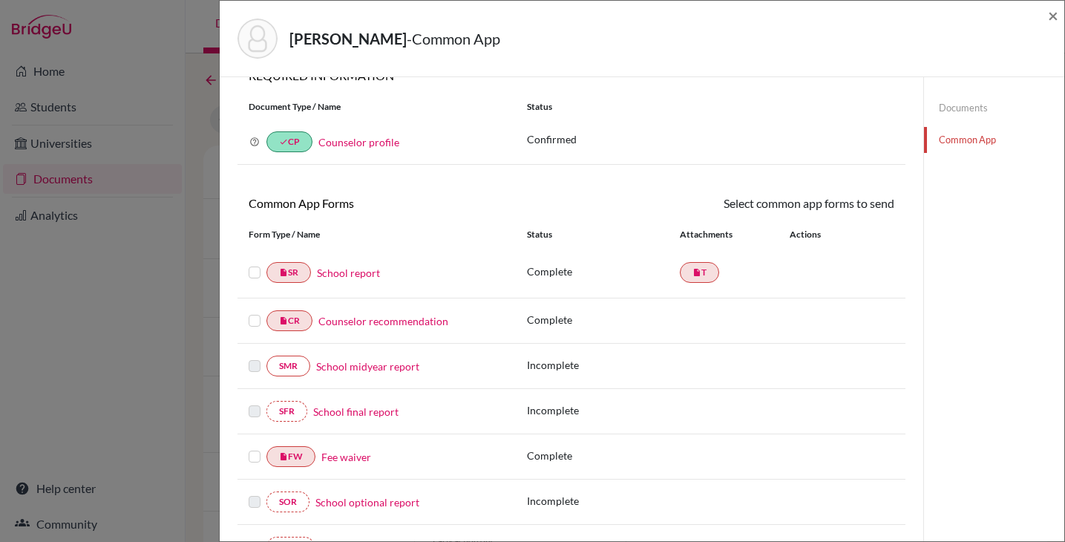
scroll to position [30, 0]
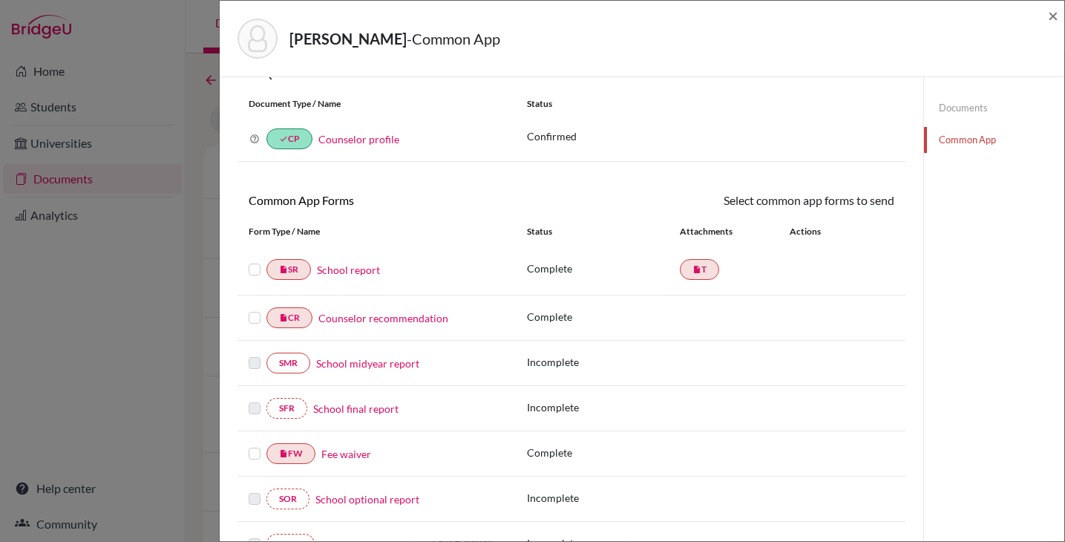
click at [258, 277] on div at bounding box center [258, 270] width 18 height 18
click at [255, 261] on label at bounding box center [255, 261] width 12 height 0
click at [0, 0] on input "checkbox" at bounding box center [0, 0] width 0 height 0
click at [253, 310] on label at bounding box center [255, 310] width 12 height 0
click at [0, 0] on input "checkbox" at bounding box center [0, 0] width 0 height 0
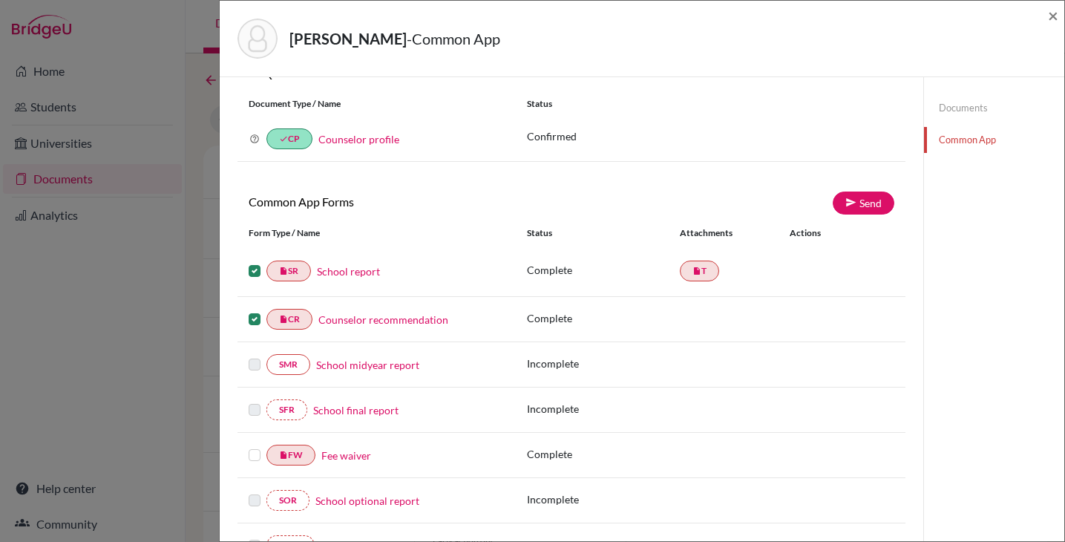
click at [254, 446] on label at bounding box center [255, 446] width 12 height 0
click at [0, 0] on input "checkbox" at bounding box center [0, 0] width 0 height 0
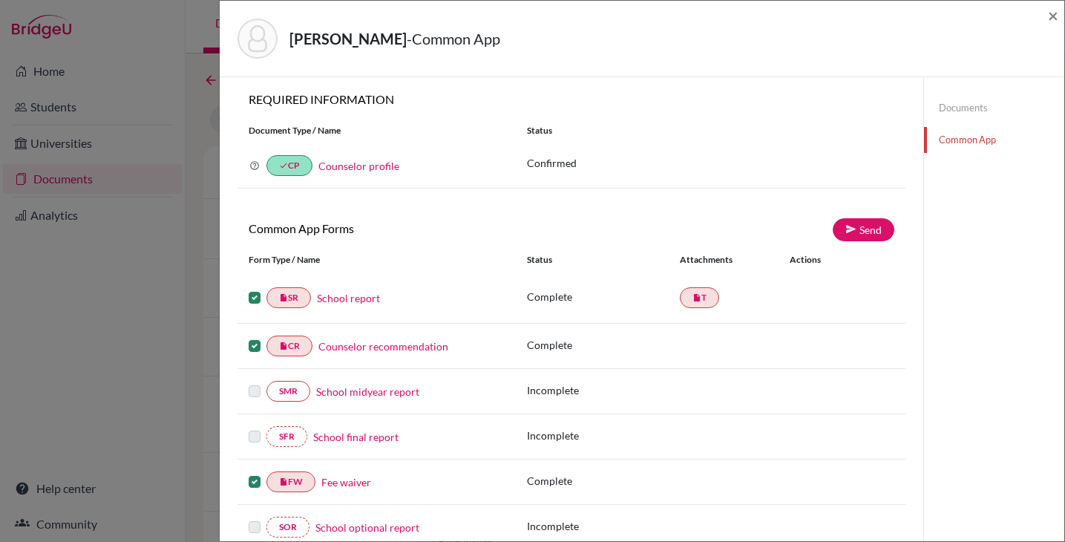
scroll to position [0, 0]
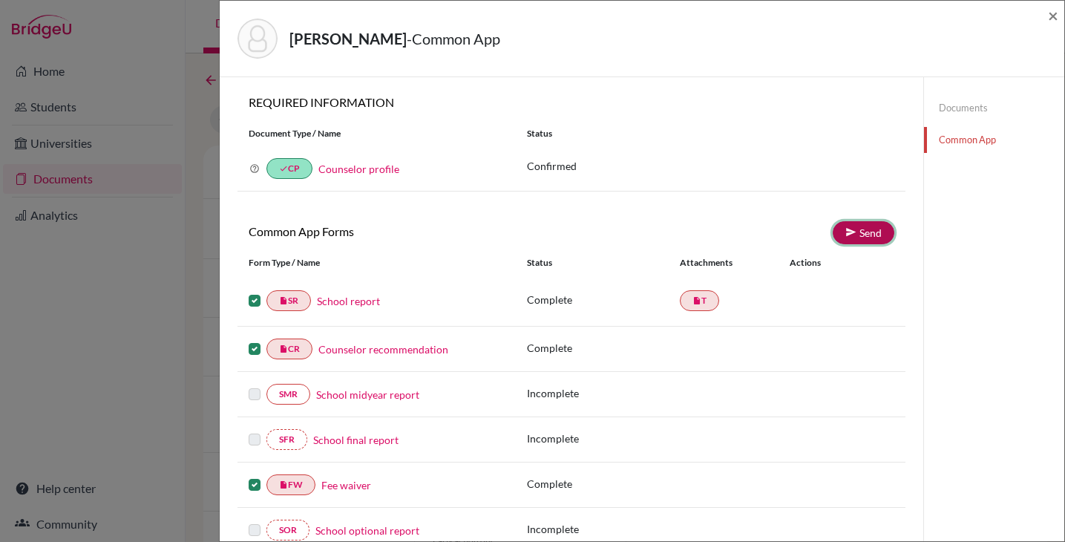
click at [846, 235] on icon at bounding box center [851, 231] width 11 height 11
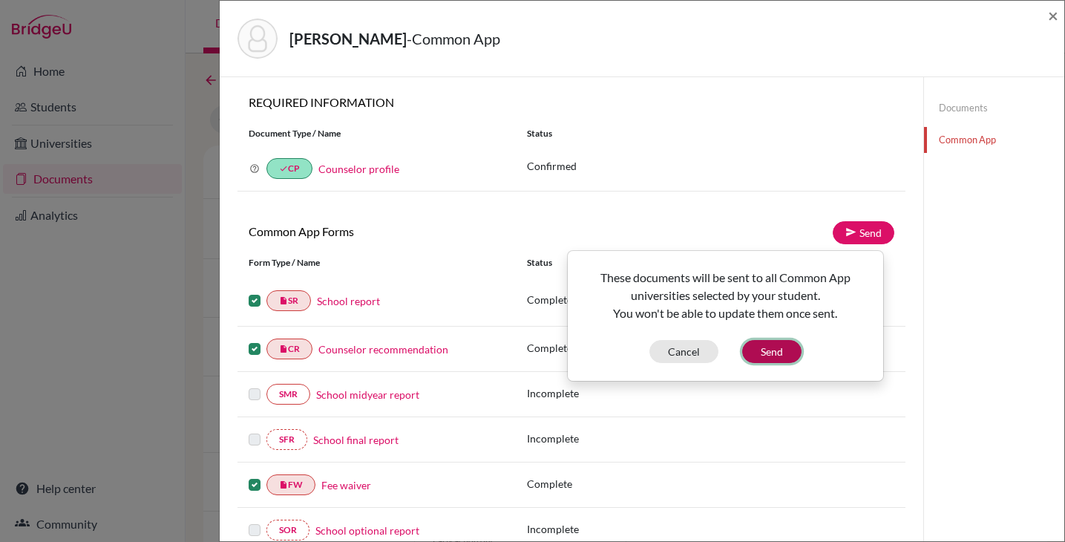
click at [765, 353] on button "Send" at bounding box center [771, 351] width 59 height 23
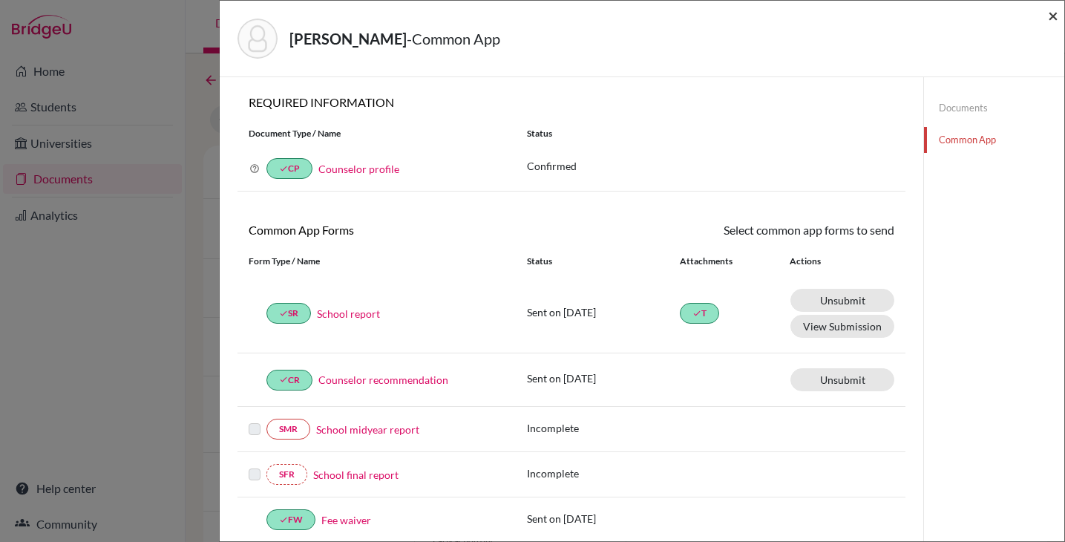
click at [1054, 16] on span "×" at bounding box center [1053, 15] width 10 height 22
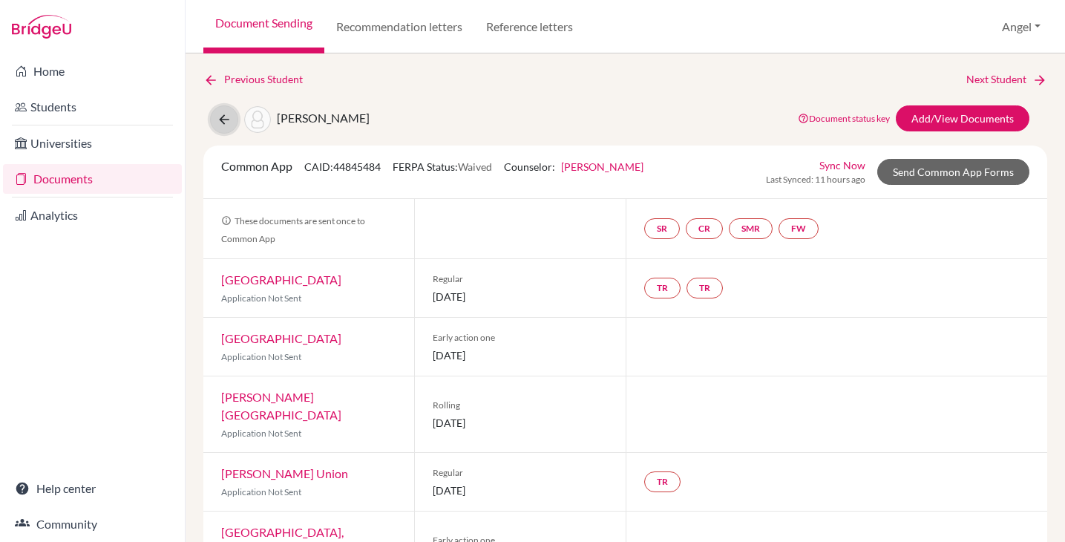
click at [218, 112] on icon at bounding box center [224, 119] width 15 height 15
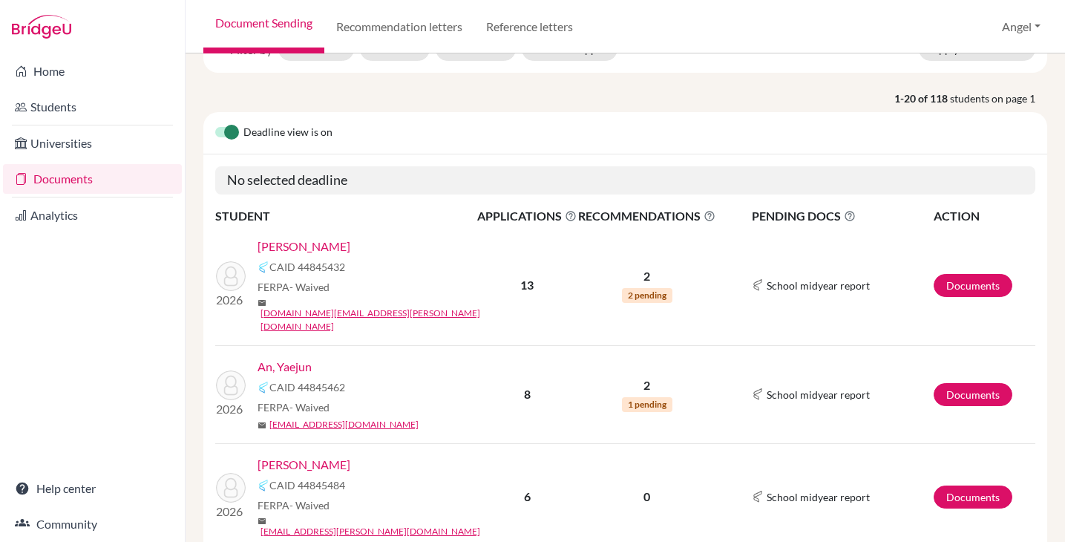
scroll to position [192, 0]
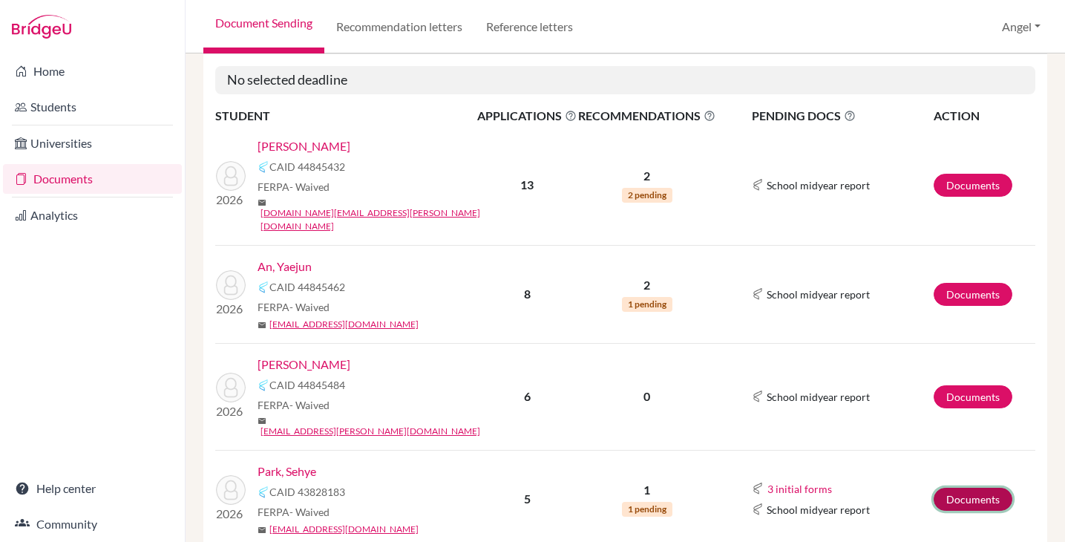
click at [947, 488] on link "Documents" at bounding box center [973, 499] width 79 height 23
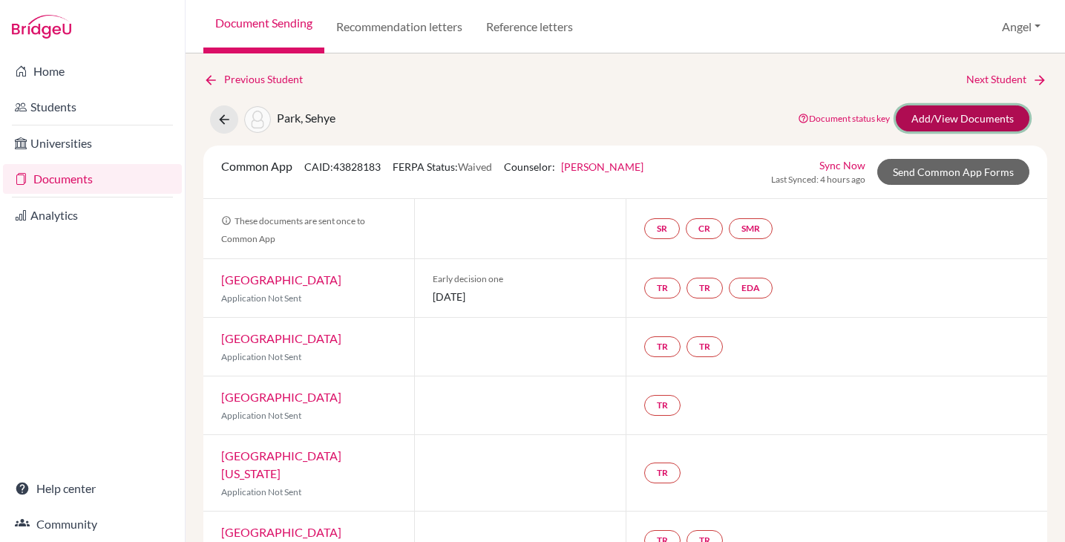
click at [931, 121] on link "Add/View Documents" at bounding box center [963, 118] width 134 height 26
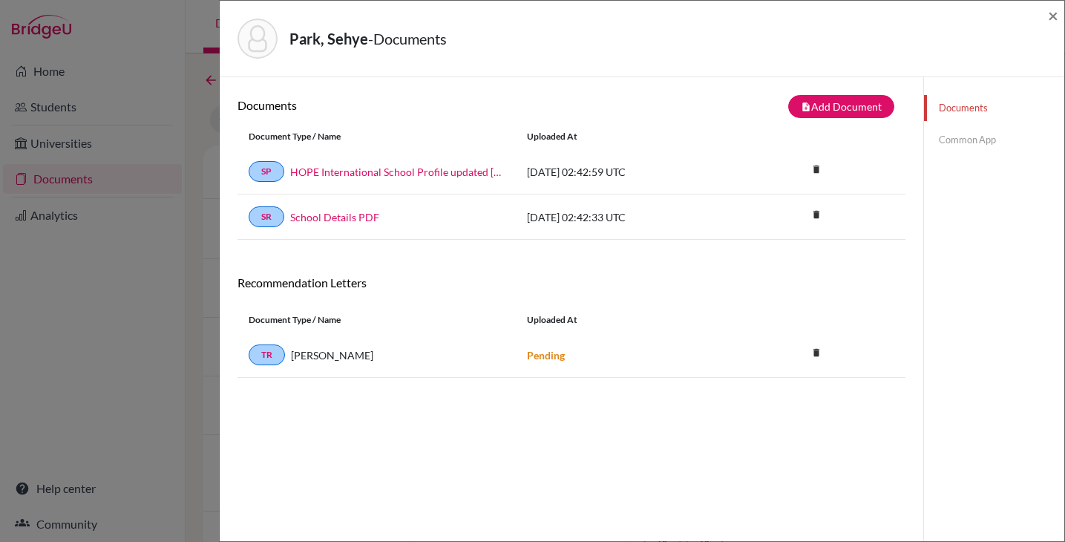
click at [948, 143] on link "Common App" at bounding box center [994, 140] width 140 height 26
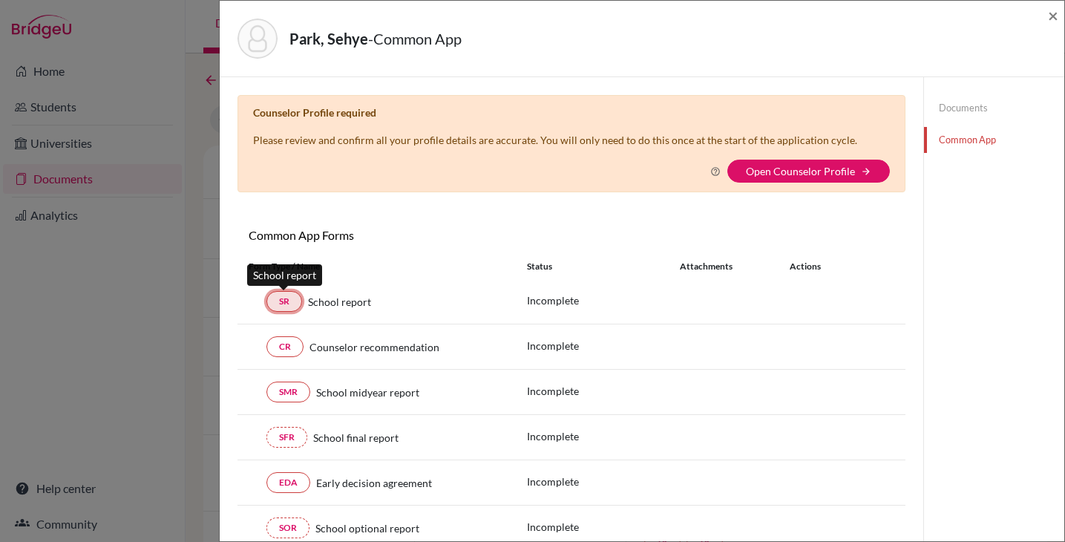
click at [278, 304] on link "SR" at bounding box center [285, 301] width 36 height 21
click at [290, 303] on link "SR" at bounding box center [285, 301] width 36 height 21
click at [1049, 19] on span "×" at bounding box center [1053, 15] width 10 height 22
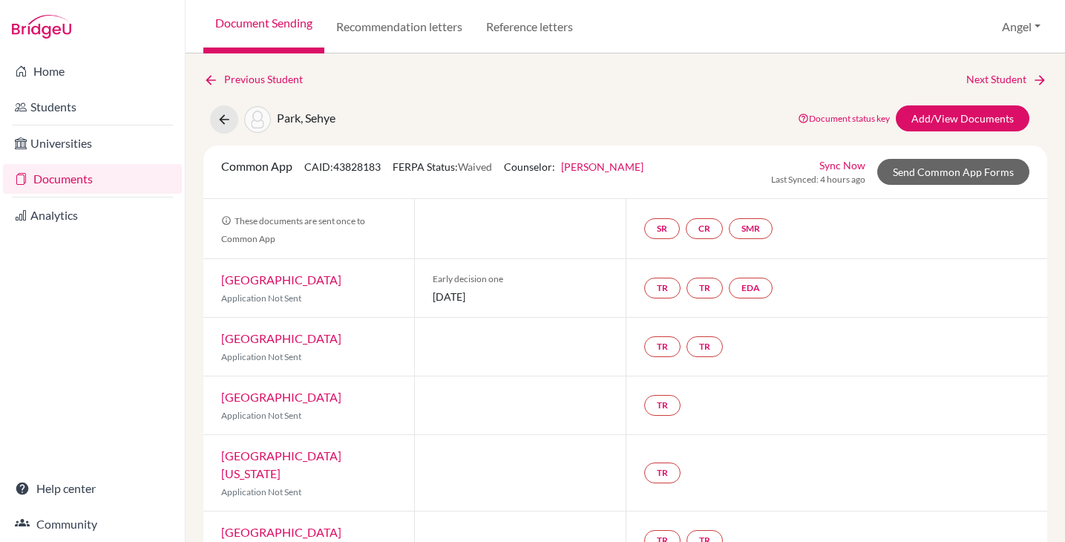
click at [1026, 10] on div "Document Sending Recommendation letters Reference letters Angel Profile School …" at bounding box center [626, 26] width 880 height 53
click at [1019, 25] on button "Angel" at bounding box center [1022, 27] width 52 height 28
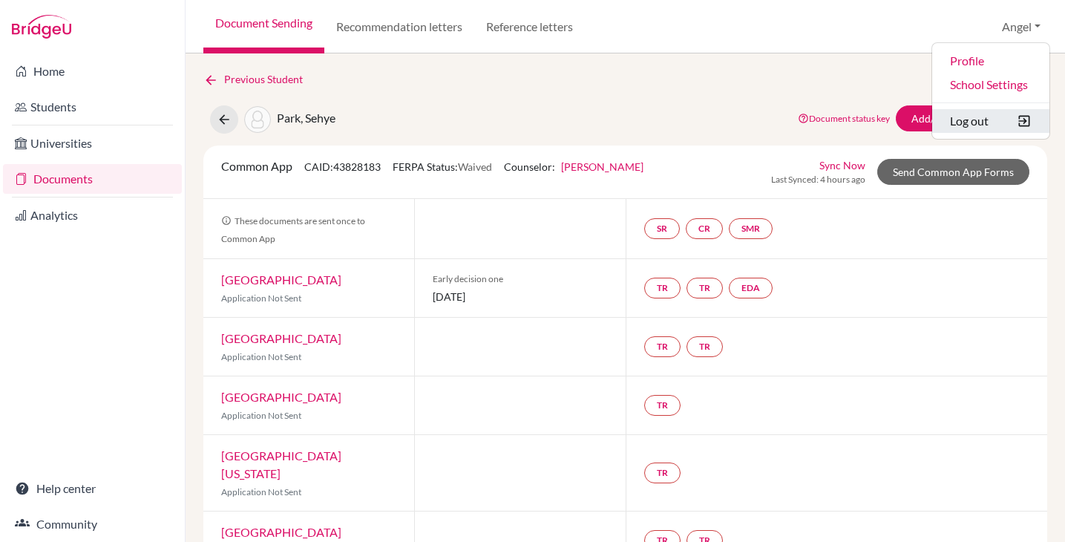
click at [996, 125] on button "Log out" at bounding box center [991, 121] width 117 height 24
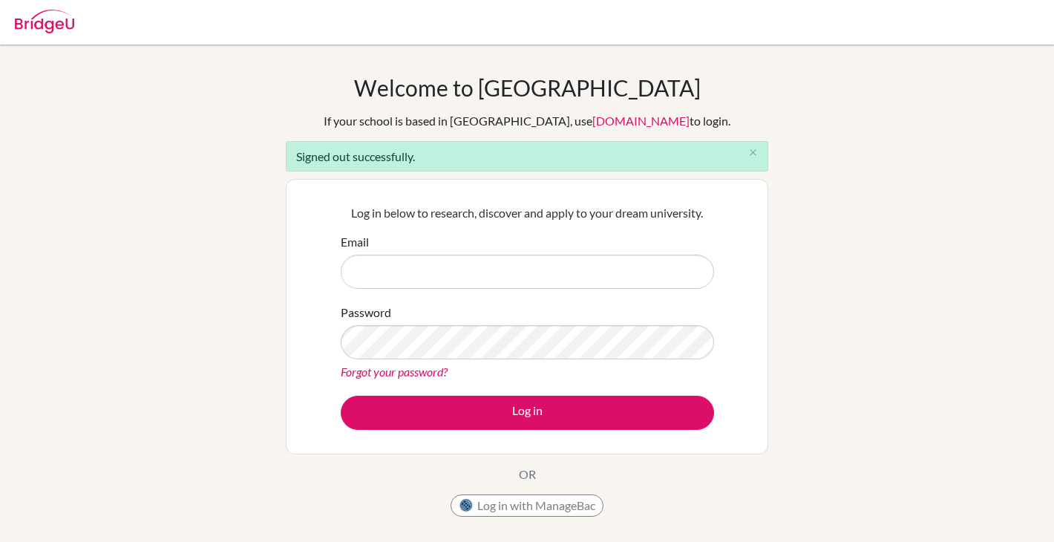
click at [434, 273] on input "Email" at bounding box center [527, 272] width 373 height 34
type input "angel.haas@hope.edu.kh"
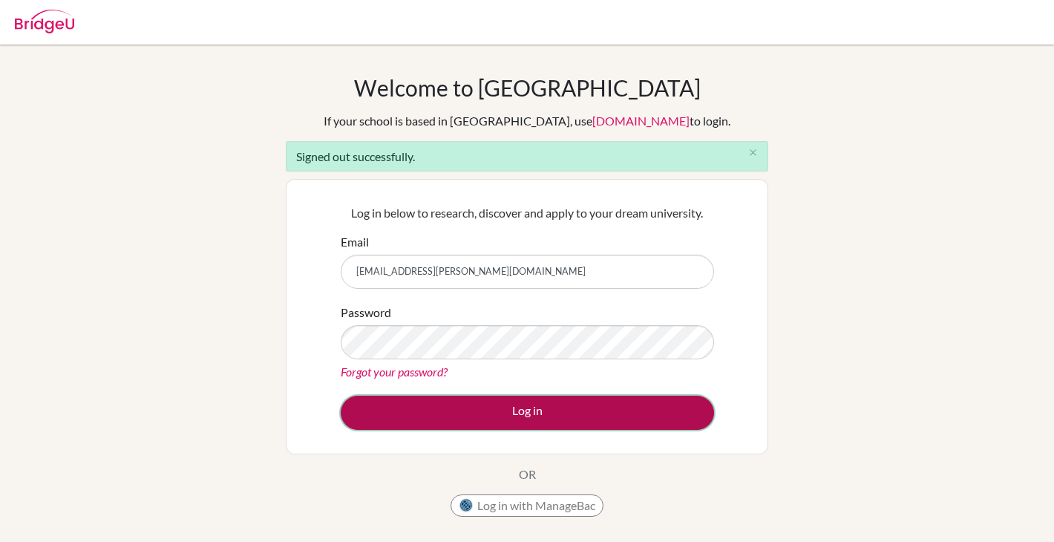
click at [509, 407] on button "Log in" at bounding box center [527, 413] width 373 height 34
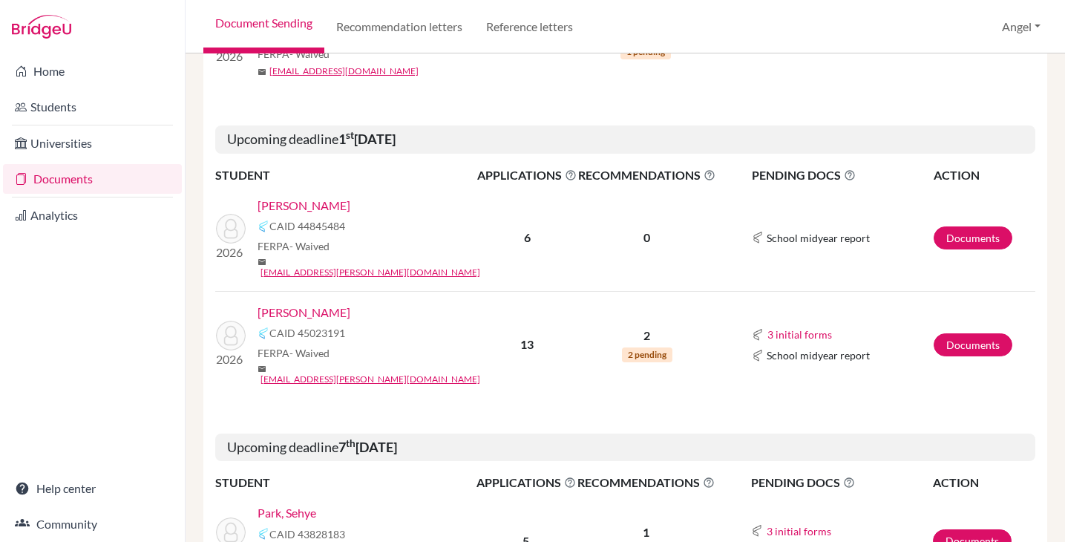
scroll to position [647, 0]
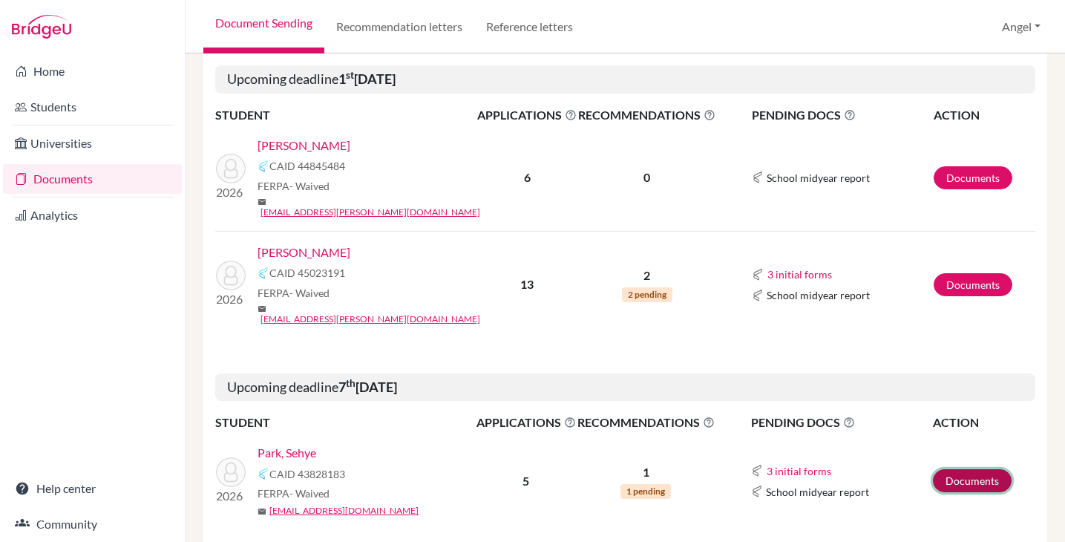
click at [969, 469] on link "Documents" at bounding box center [972, 480] width 79 height 23
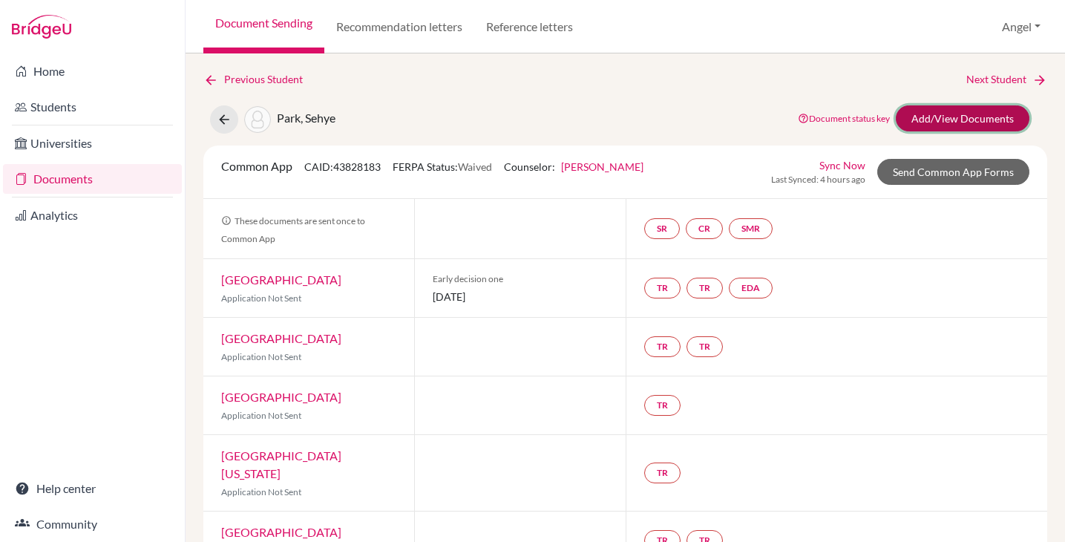
click at [914, 121] on link "Add/View Documents" at bounding box center [963, 118] width 134 height 26
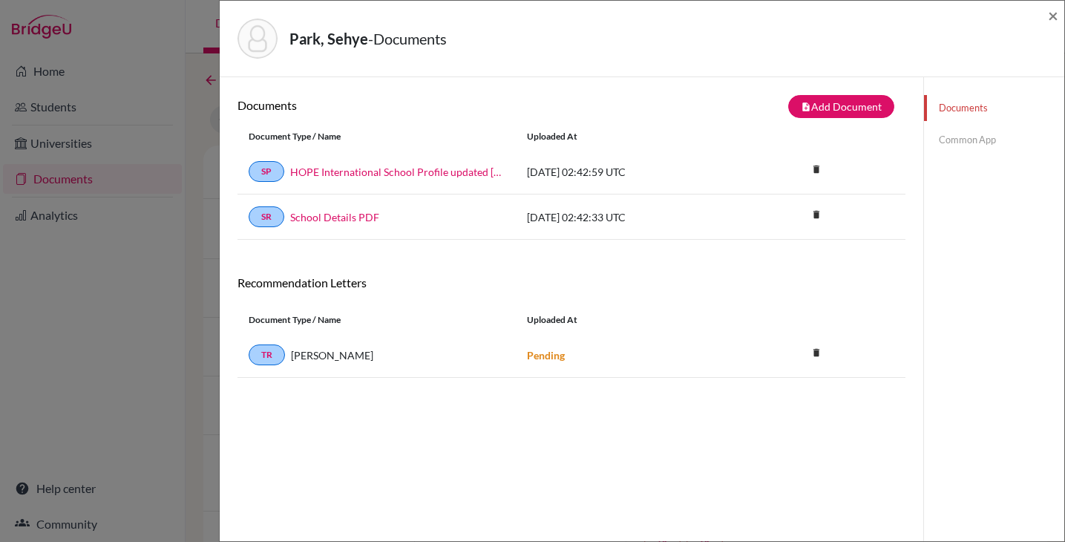
click at [952, 141] on link "Common App" at bounding box center [994, 140] width 140 height 26
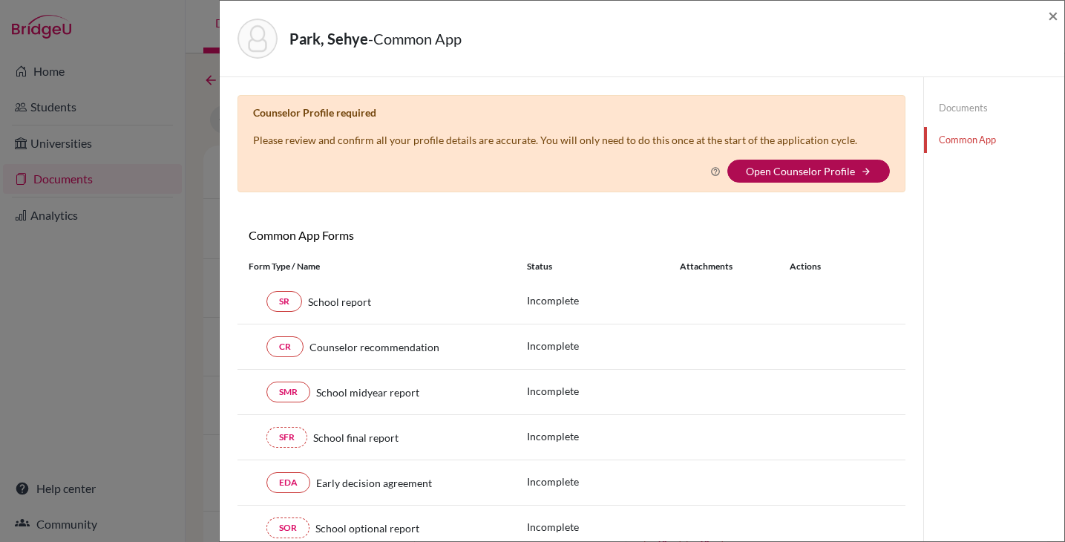
click at [786, 169] on link "Open Counselor Profile" at bounding box center [800, 171] width 109 height 13
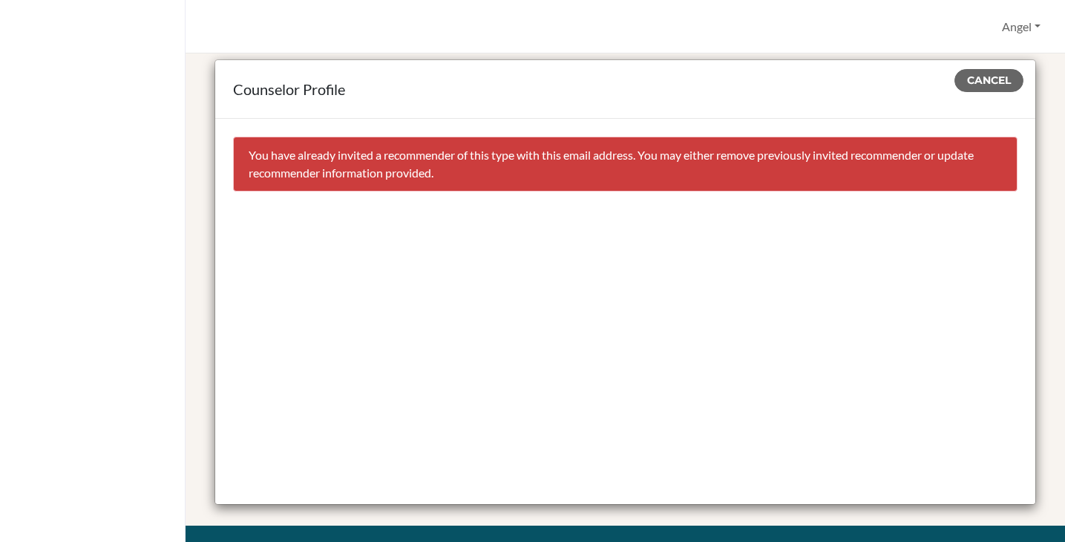
scroll to position [15, 0]
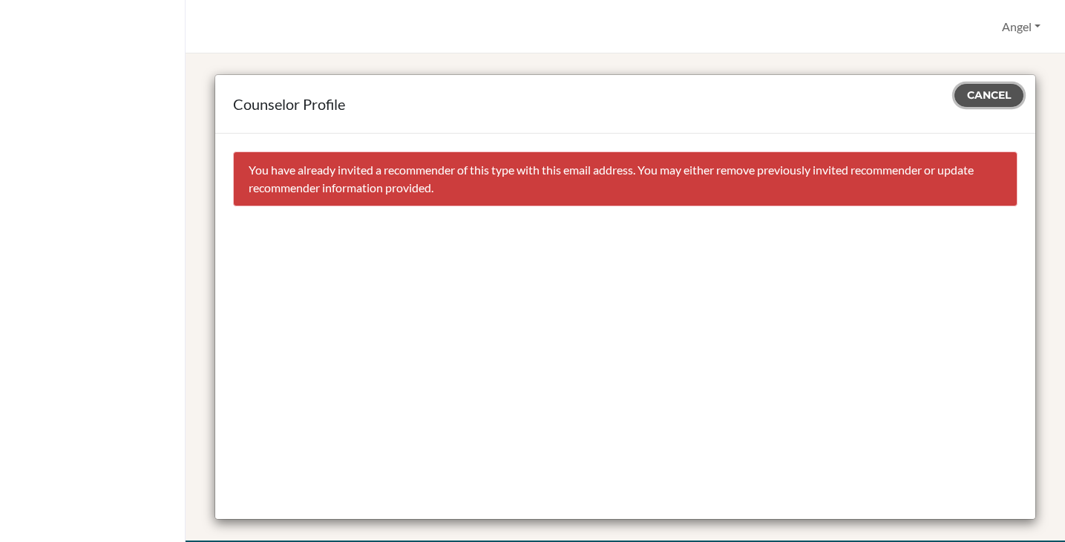
click at [982, 96] on span "Cancel" at bounding box center [989, 94] width 44 height 13
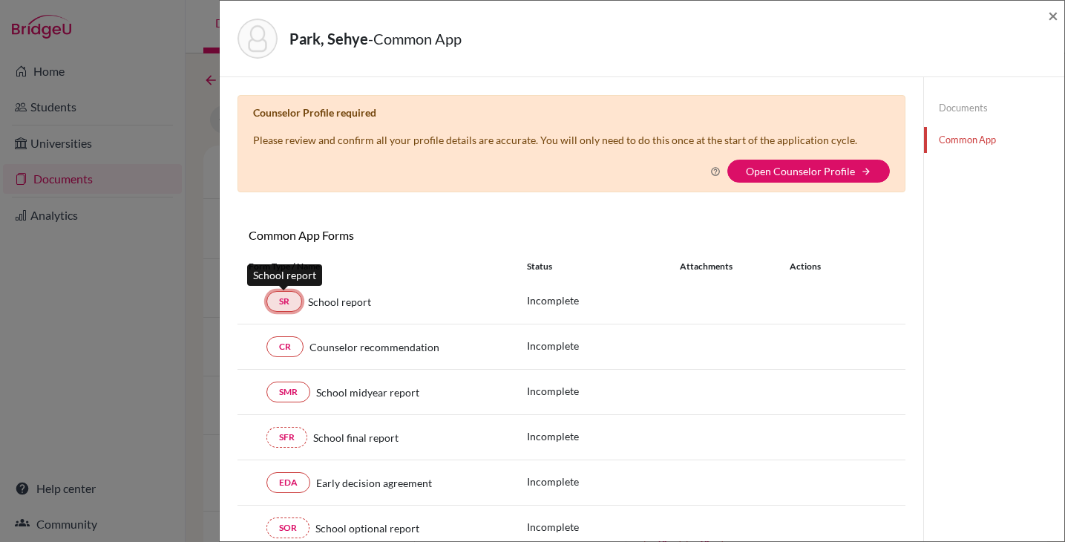
click at [284, 301] on link "SR" at bounding box center [285, 301] width 36 height 21
click at [712, 169] on icon at bounding box center [716, 171] width 10 height 10
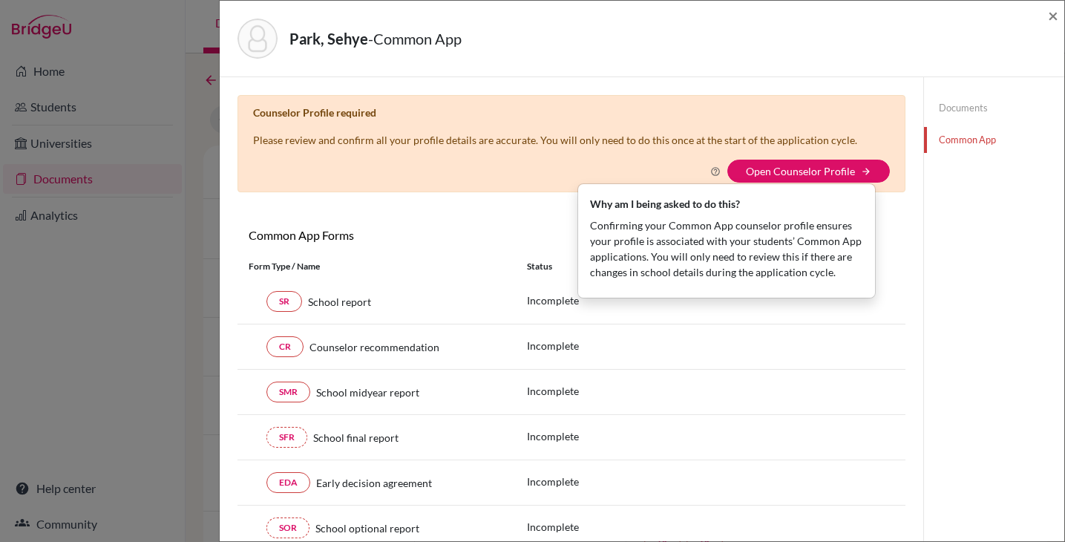
click at [712, 169] on icon at bounding box center [716, 171] width 10 height 10
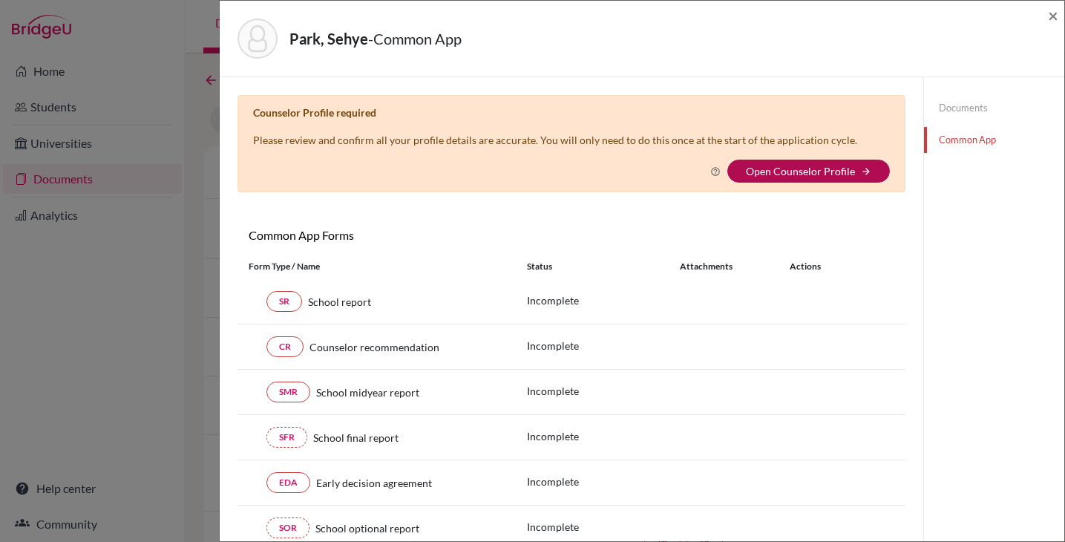
click at [809, 171] on link "Open Counselor Profile" at bounding box center [800, 171] width 109 height 13
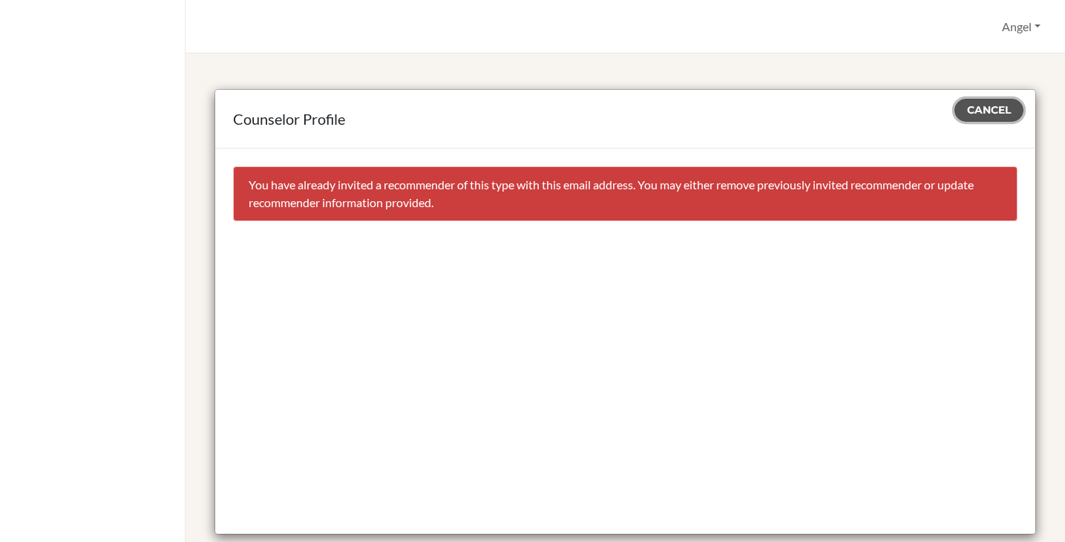
click at [962, 119] on button "Cancel" at bounding box center [989, 110] width 69 height 23
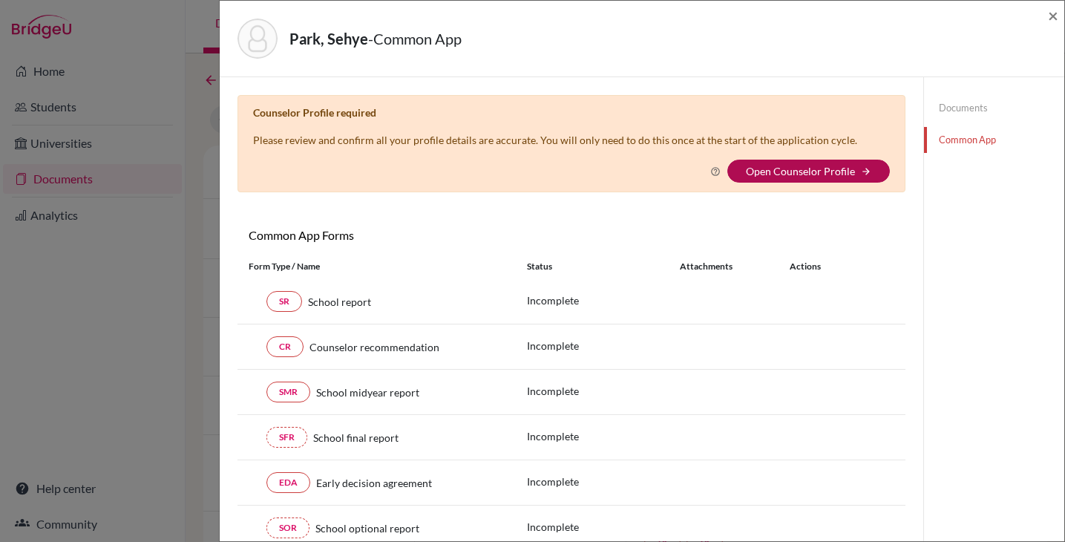
click at [791, 175] on link "Open Counselor Profile" at bounding box center [800, 171] width 109 height 13
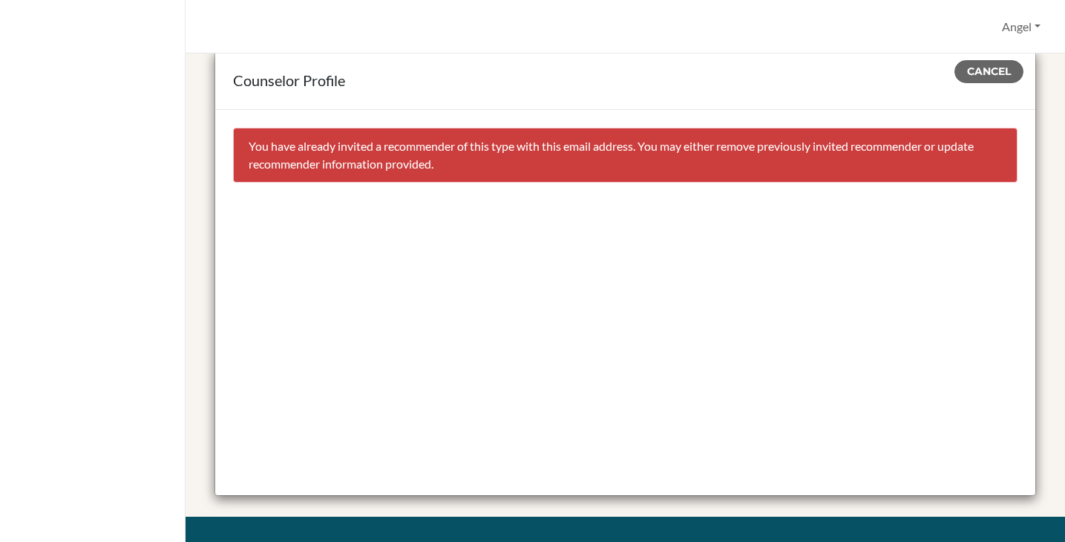
scroll to position [34, 0]
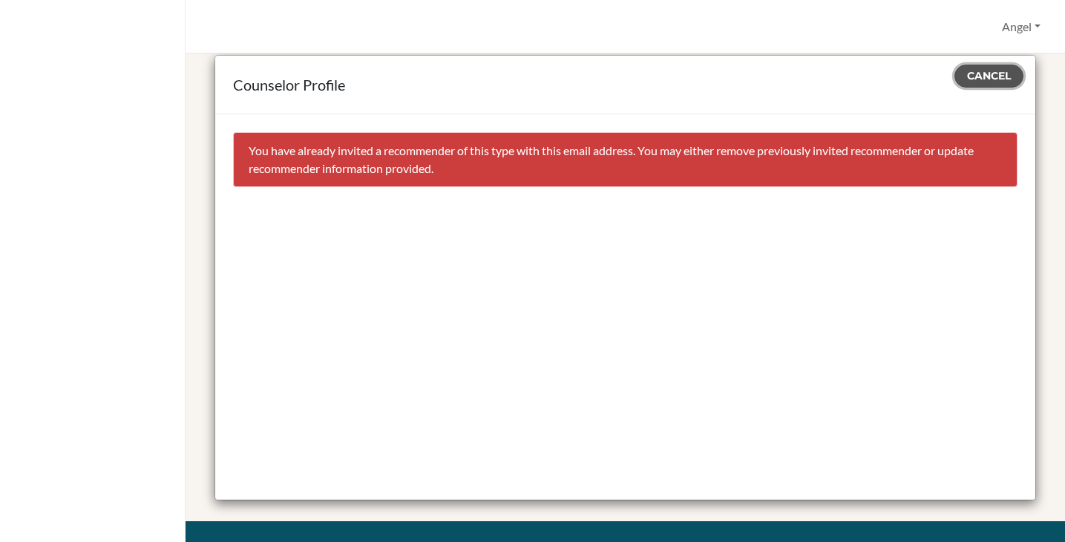
click at [967, 75] on span "Cancel" at bounding box center [989, 75] width 44 height 13
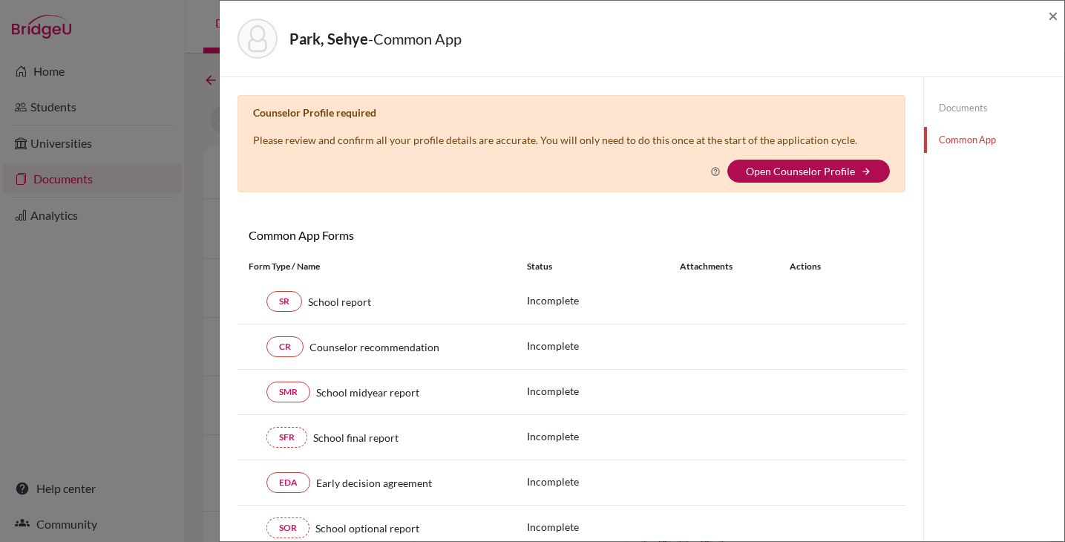
click at [804, 171] on link "Open Counselor Profile" at bounding box center [800, 171] width 109 height 13
